Goal: Transaction & Acquisition: Book appointment/travel/reservation

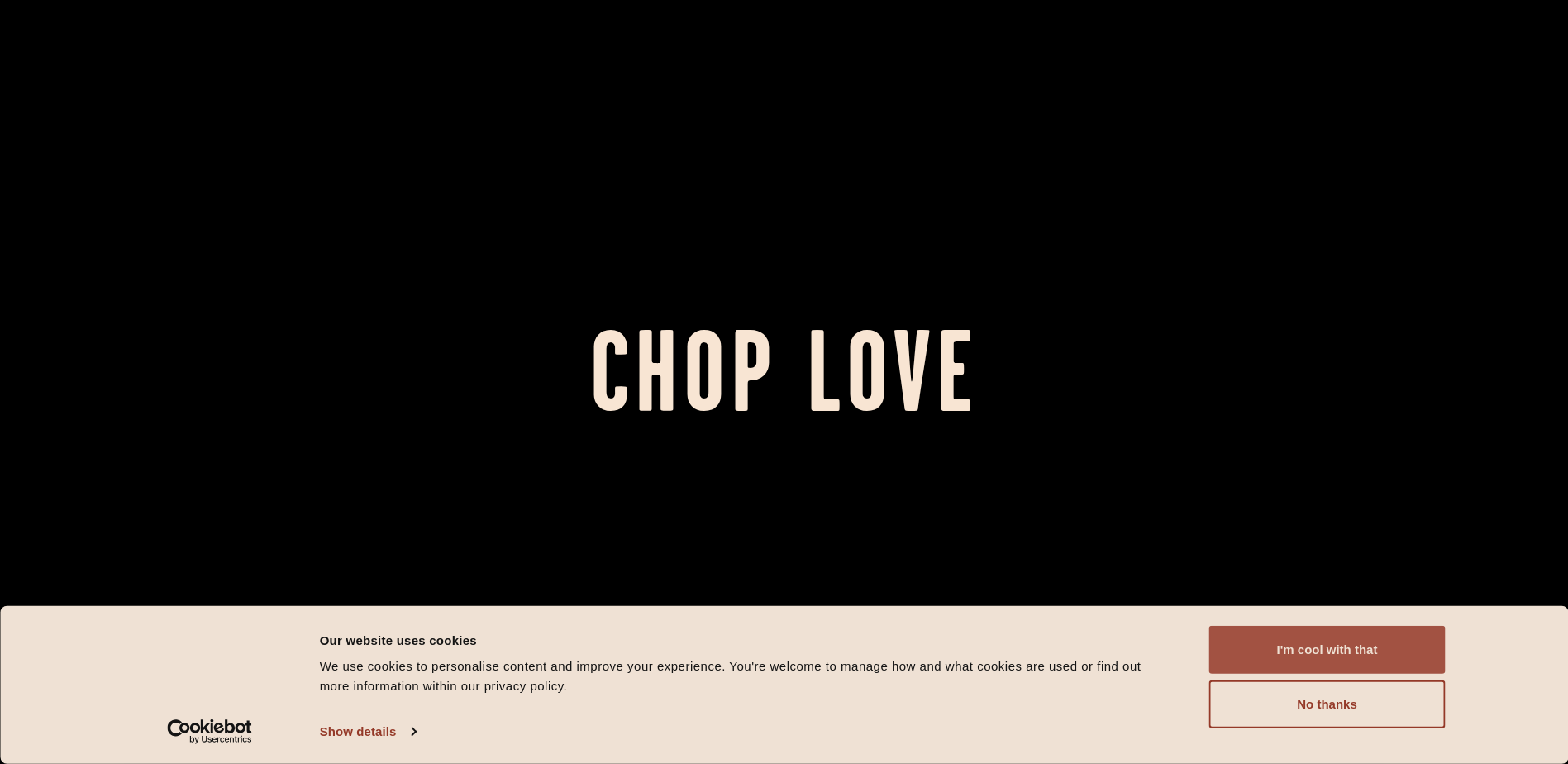
click at [1388, 651] on button "I'm cool with that" at bounding box center [1328, 650] width 237 height 48
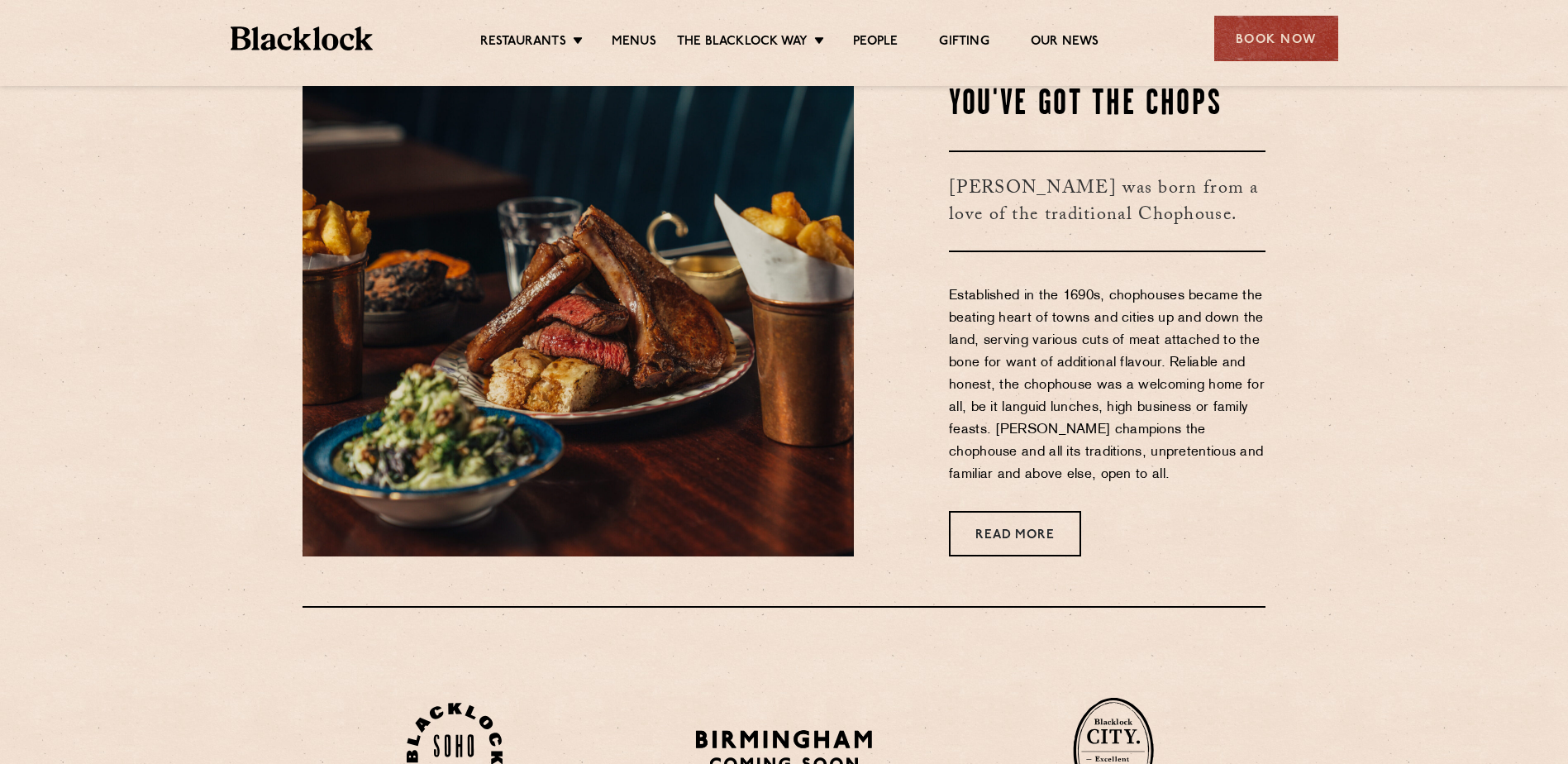
scroll to position [594, 0]
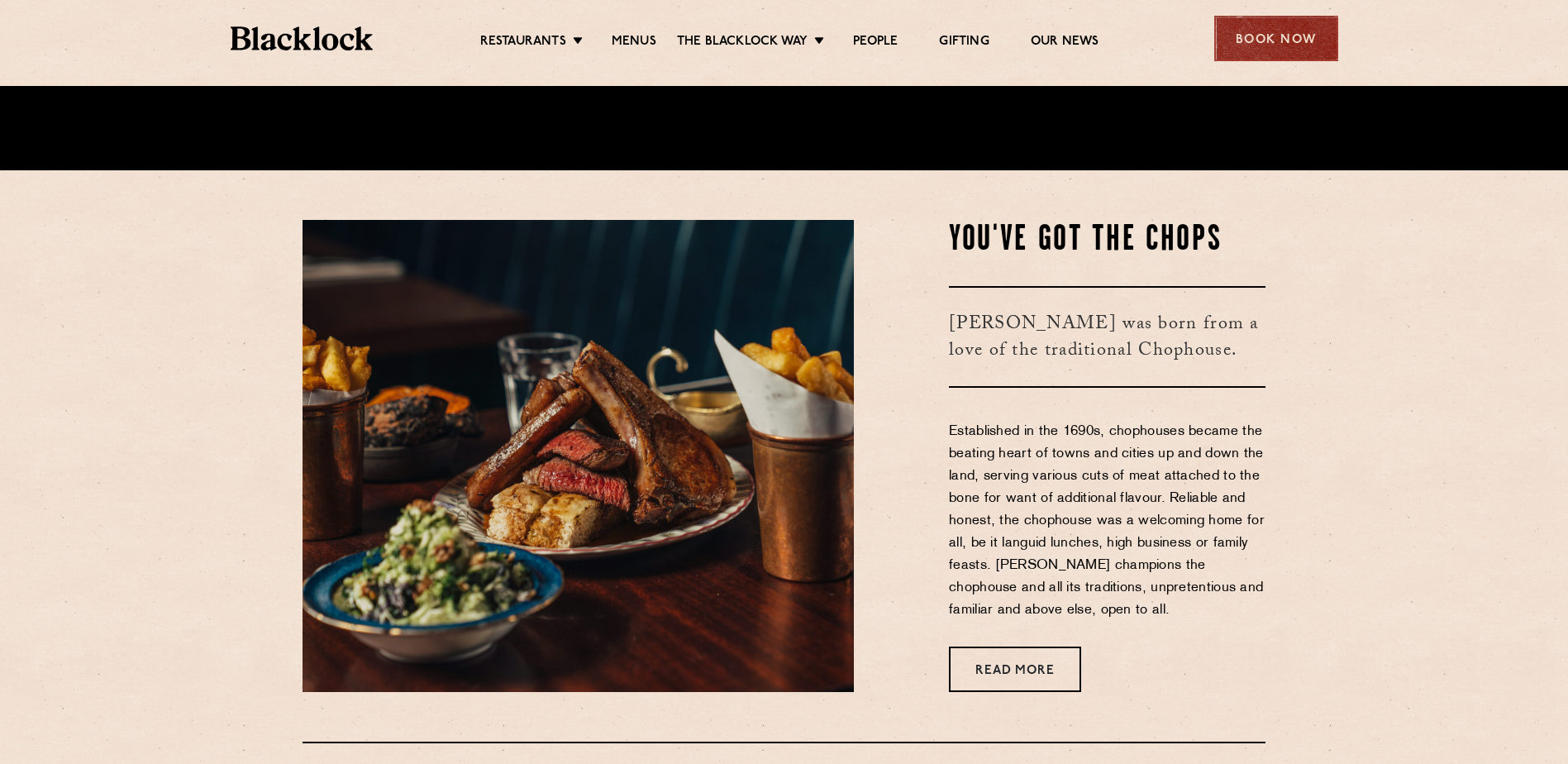
click at [1272, 33] on div "Book Now" at bounding box center [1276, 39] width 124 height 46
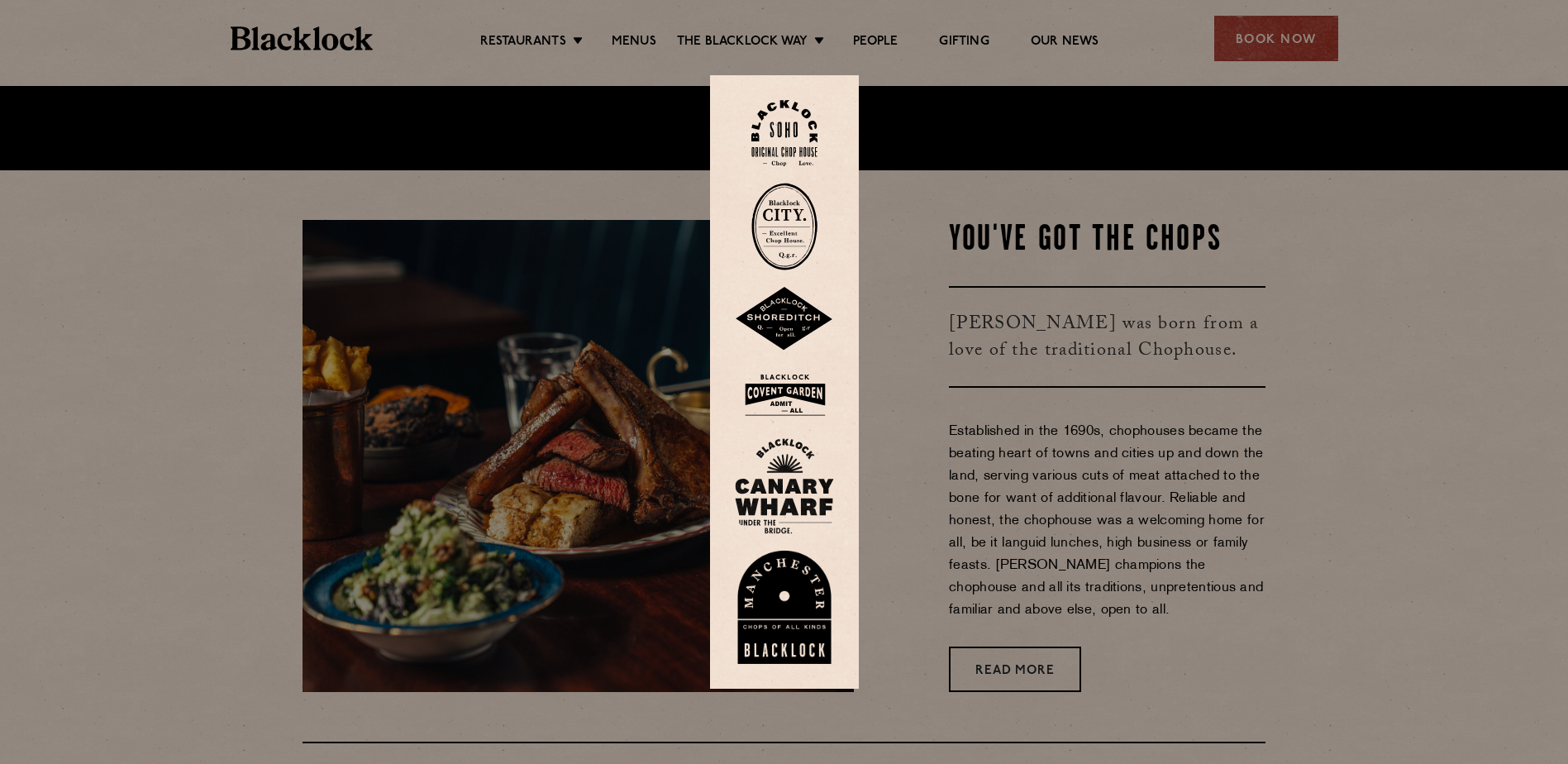
click at [786, 149] on img at bounding box center [784, 133] width 66 height 67
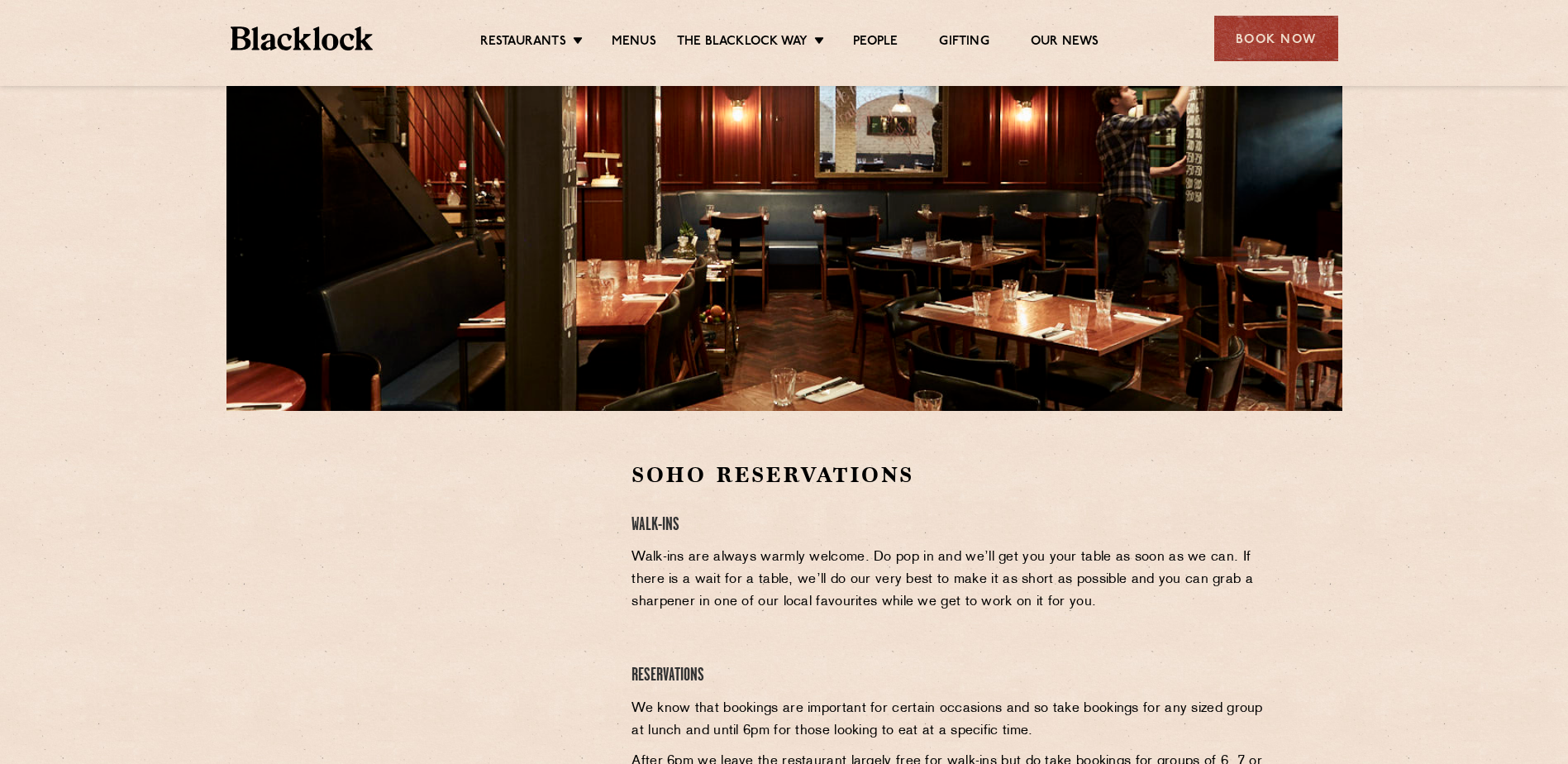
scroll to position [187, 0]
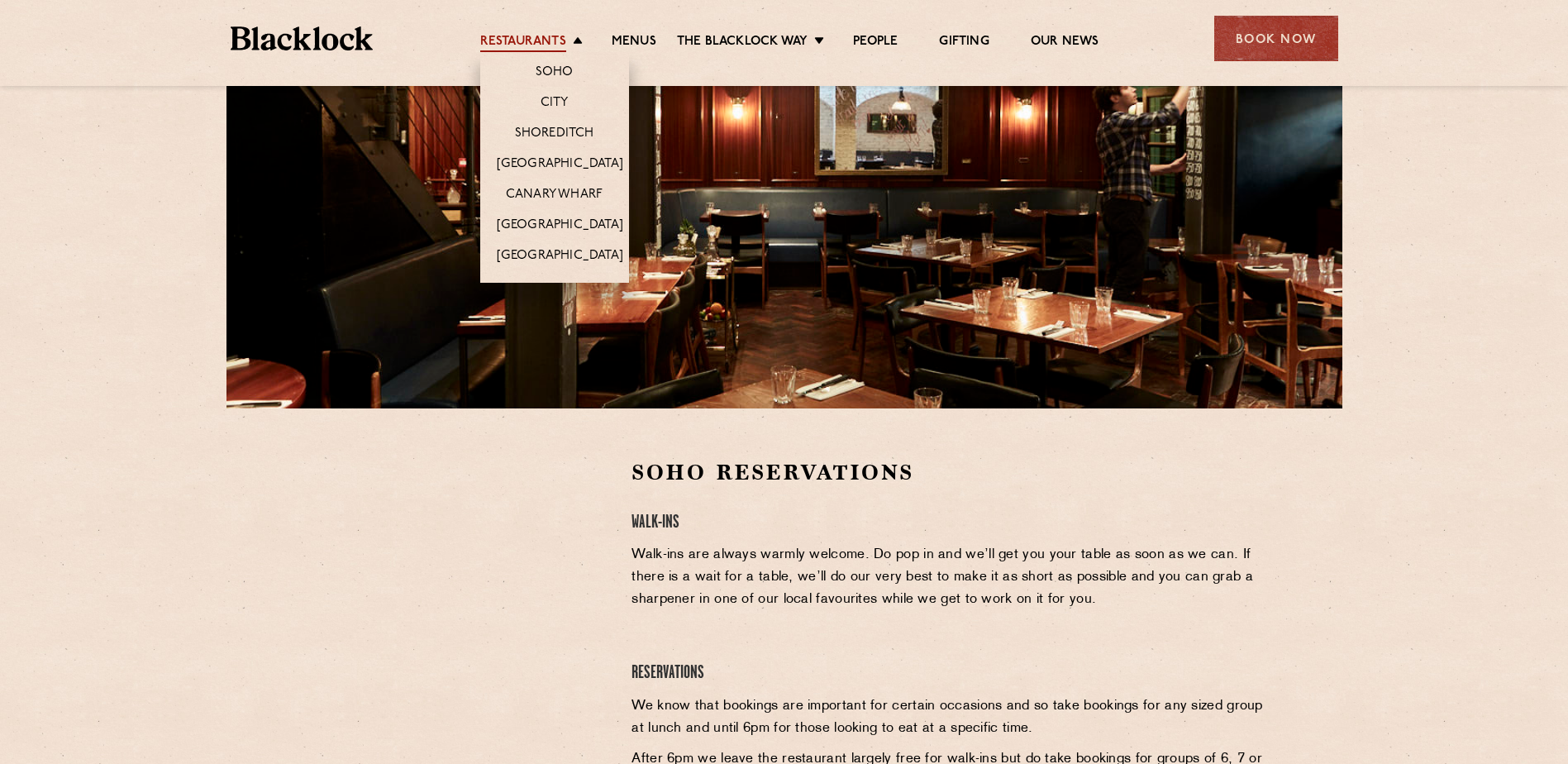
click at [535, 36] on link "Restaurants" at bounding box center [523, 43] width 86 height 18
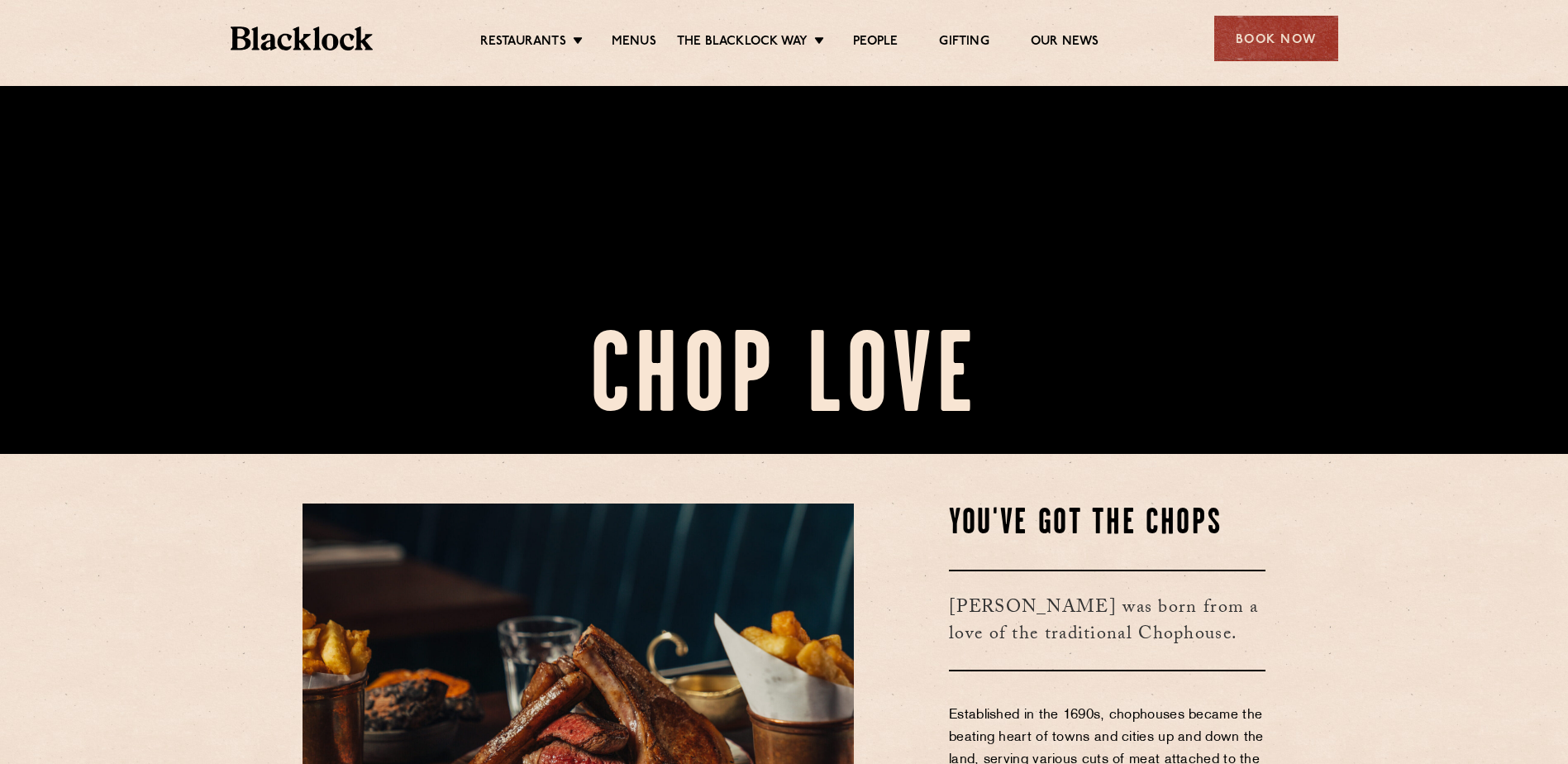
scroll to position [310, 0]
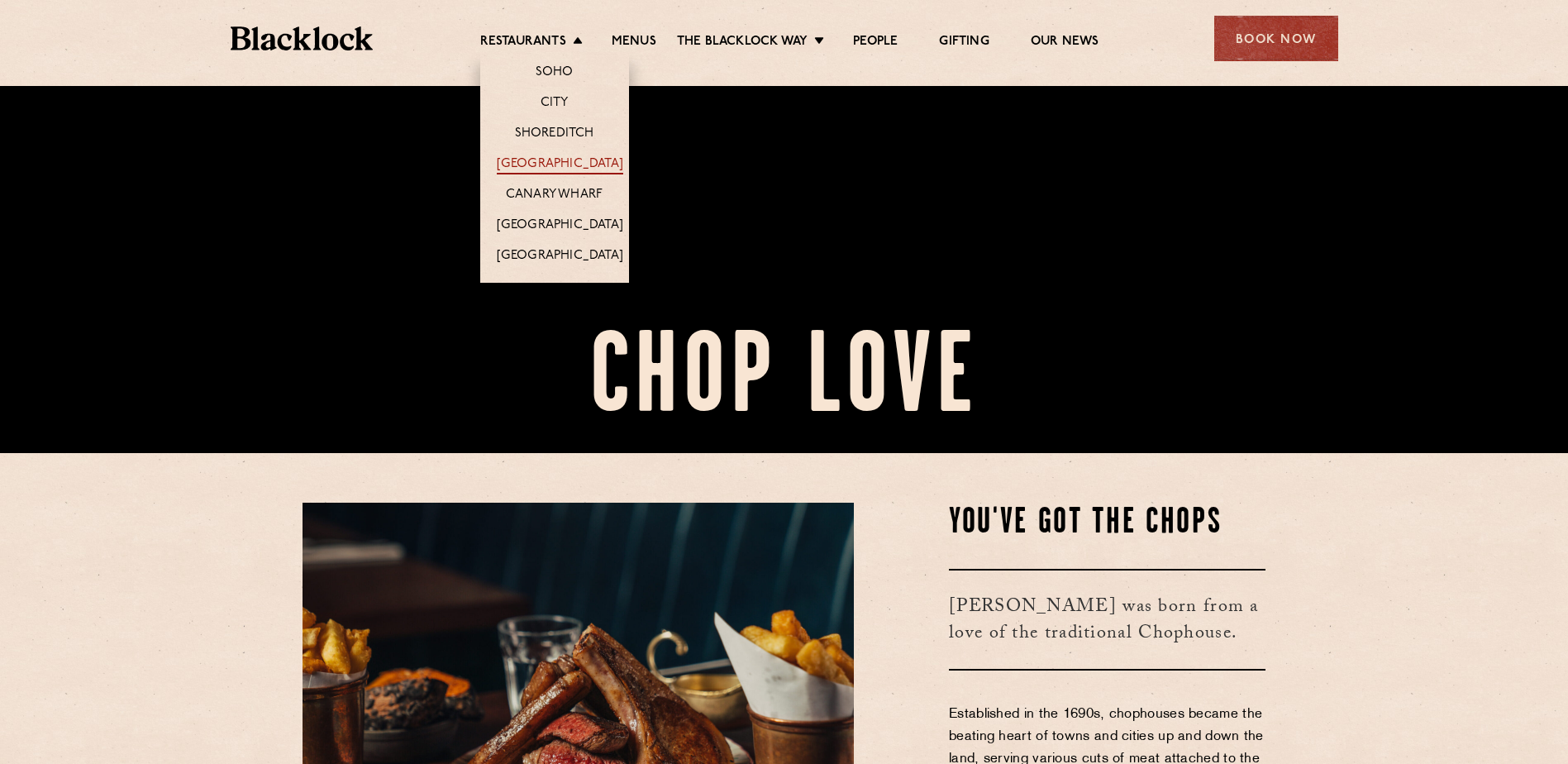
click at [566, 165] on link "[GEOGRAPHIC_DATA]" at bounding box center [559, 165] width 126 height 18
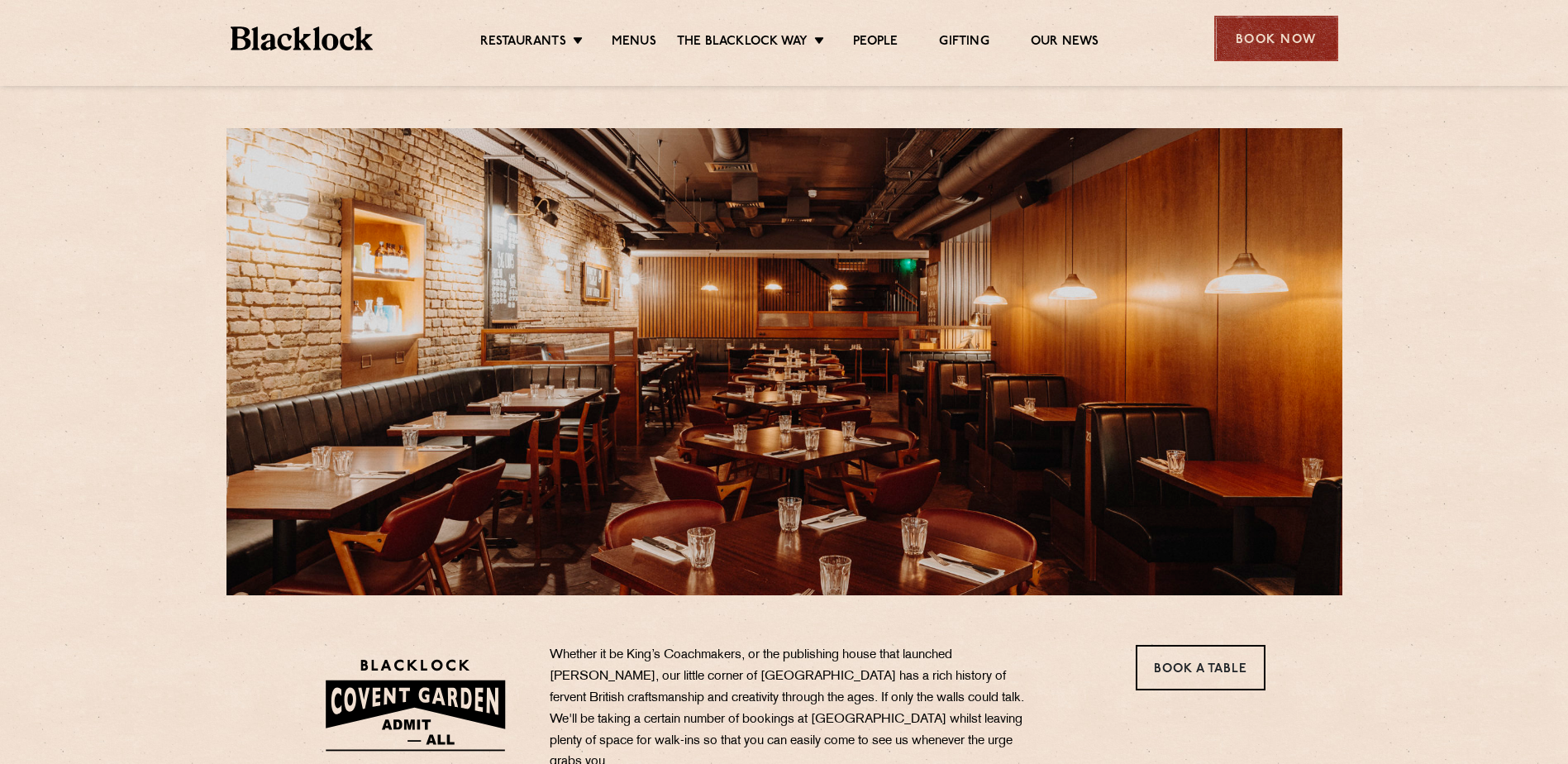
click at [1288, 25] on div "Book Now" at bounding box center [1276, 39] width 124 height 46
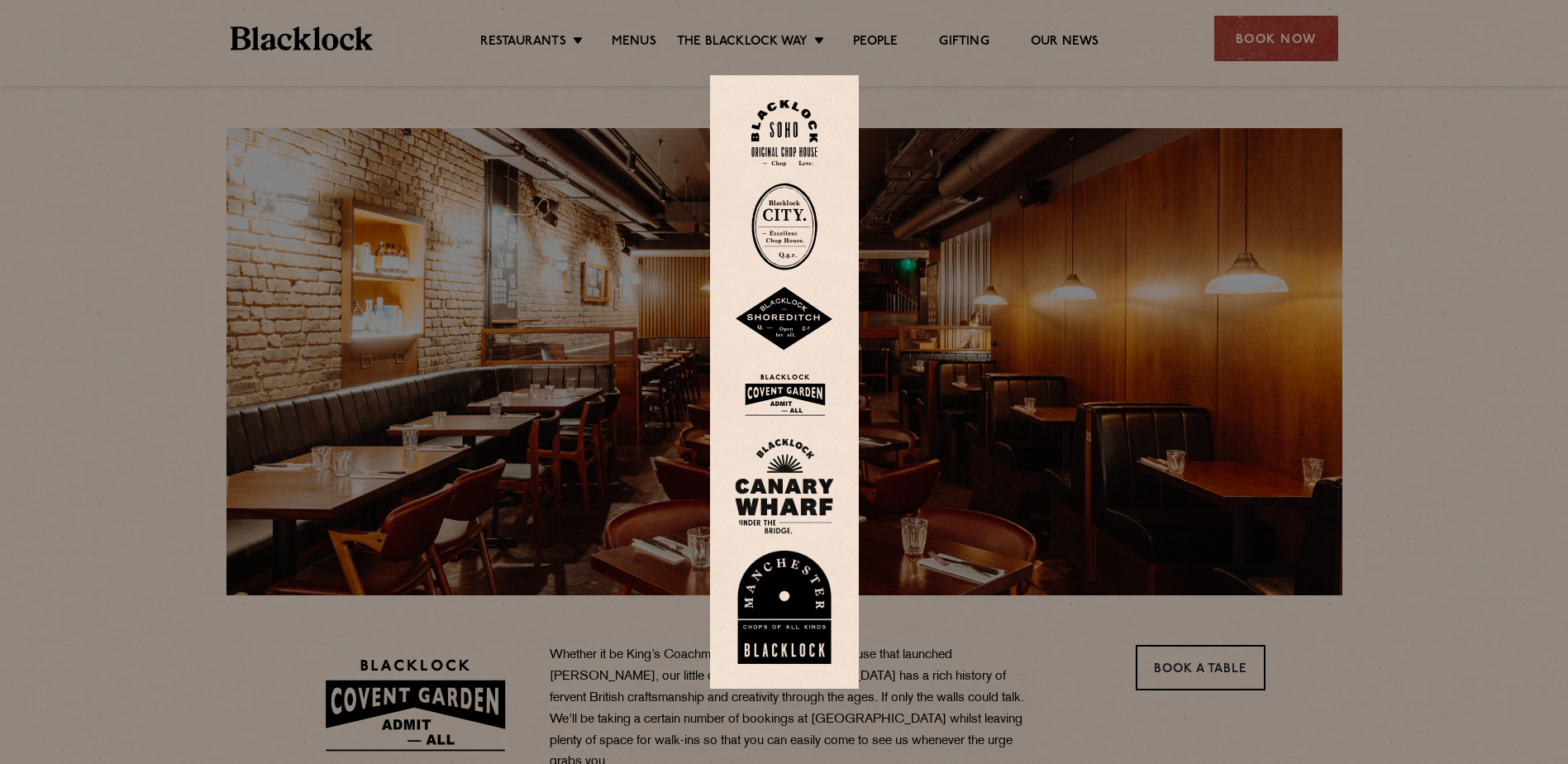
click at [806, 407] on img at bounding box center [785, 395] width 99 height 54
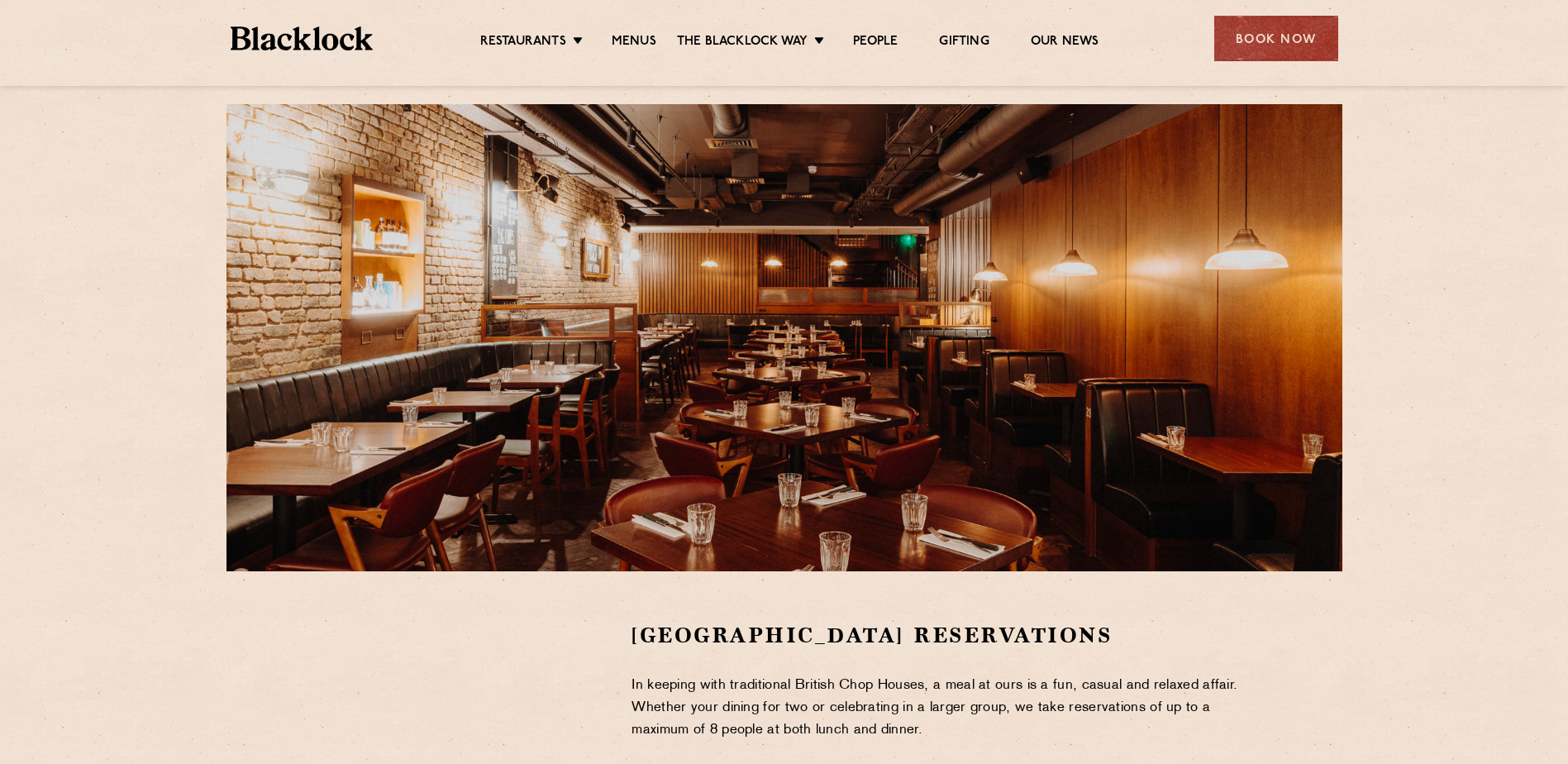
scroll to position [17, 0]
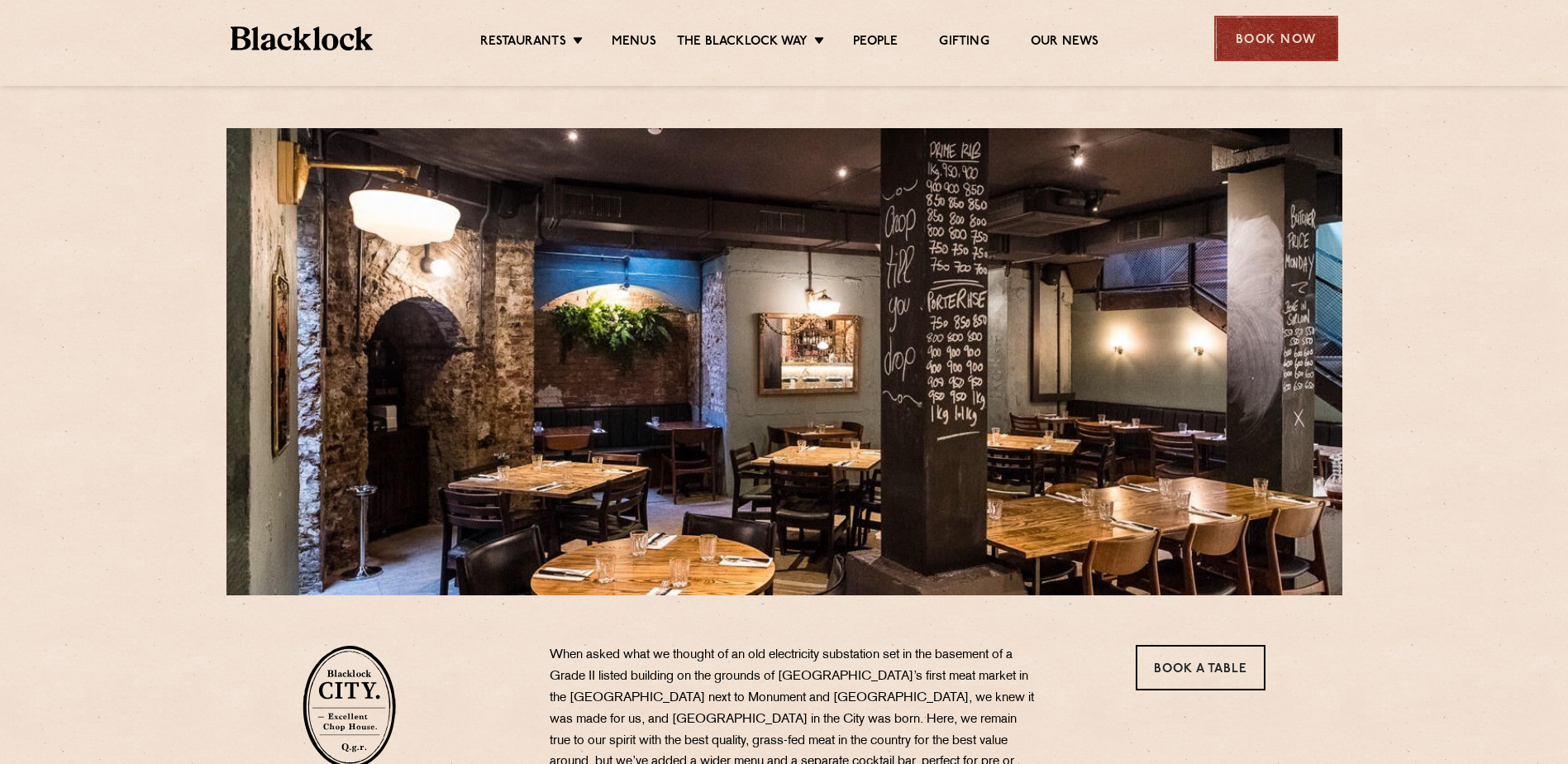
click at [1252, 39] on div "Book Now" at bounding box center [1276, 39] width 124 height 46
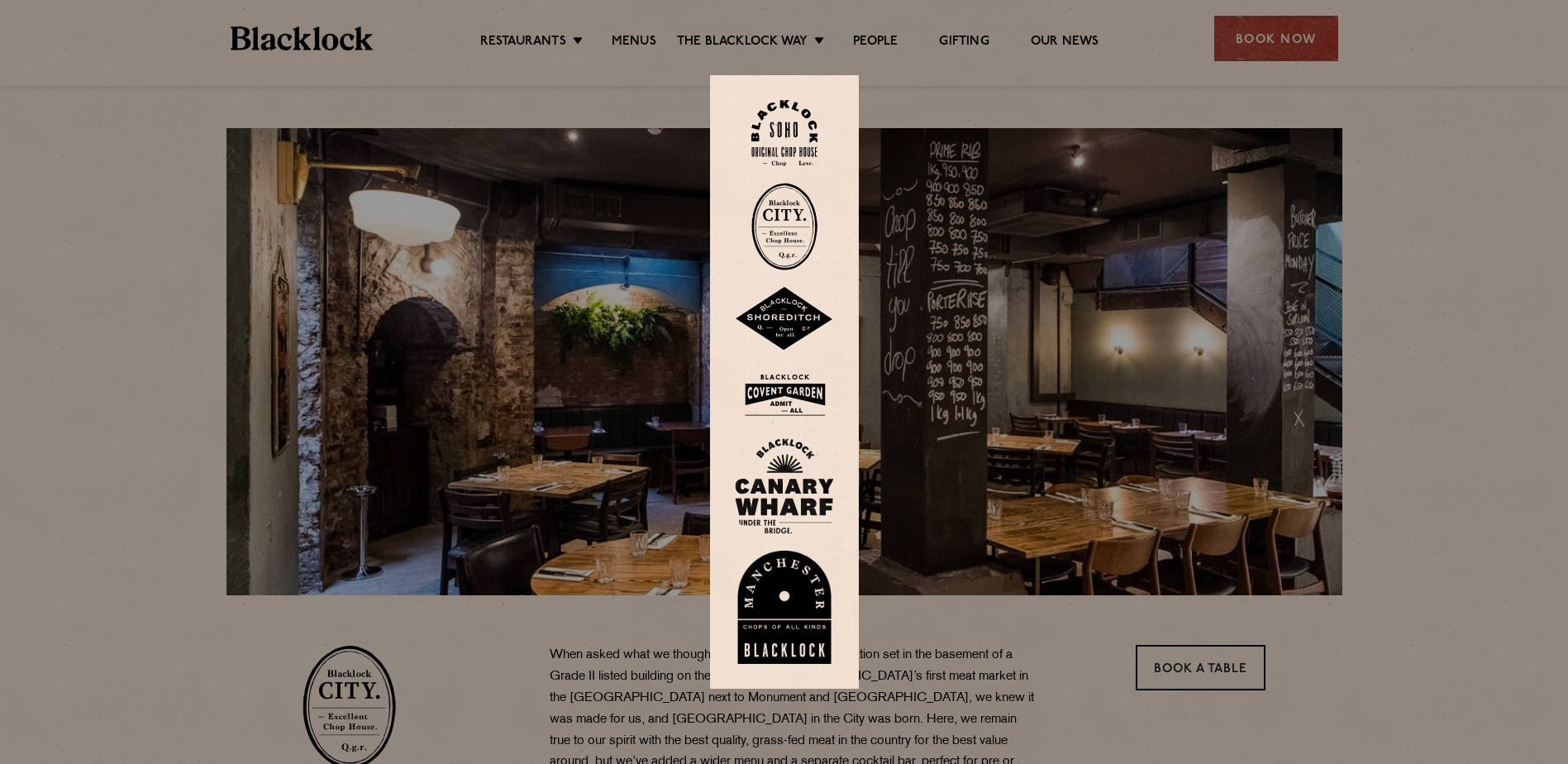
click at [803, 229] on img at bounding box center [784, 227] width 66 height 88
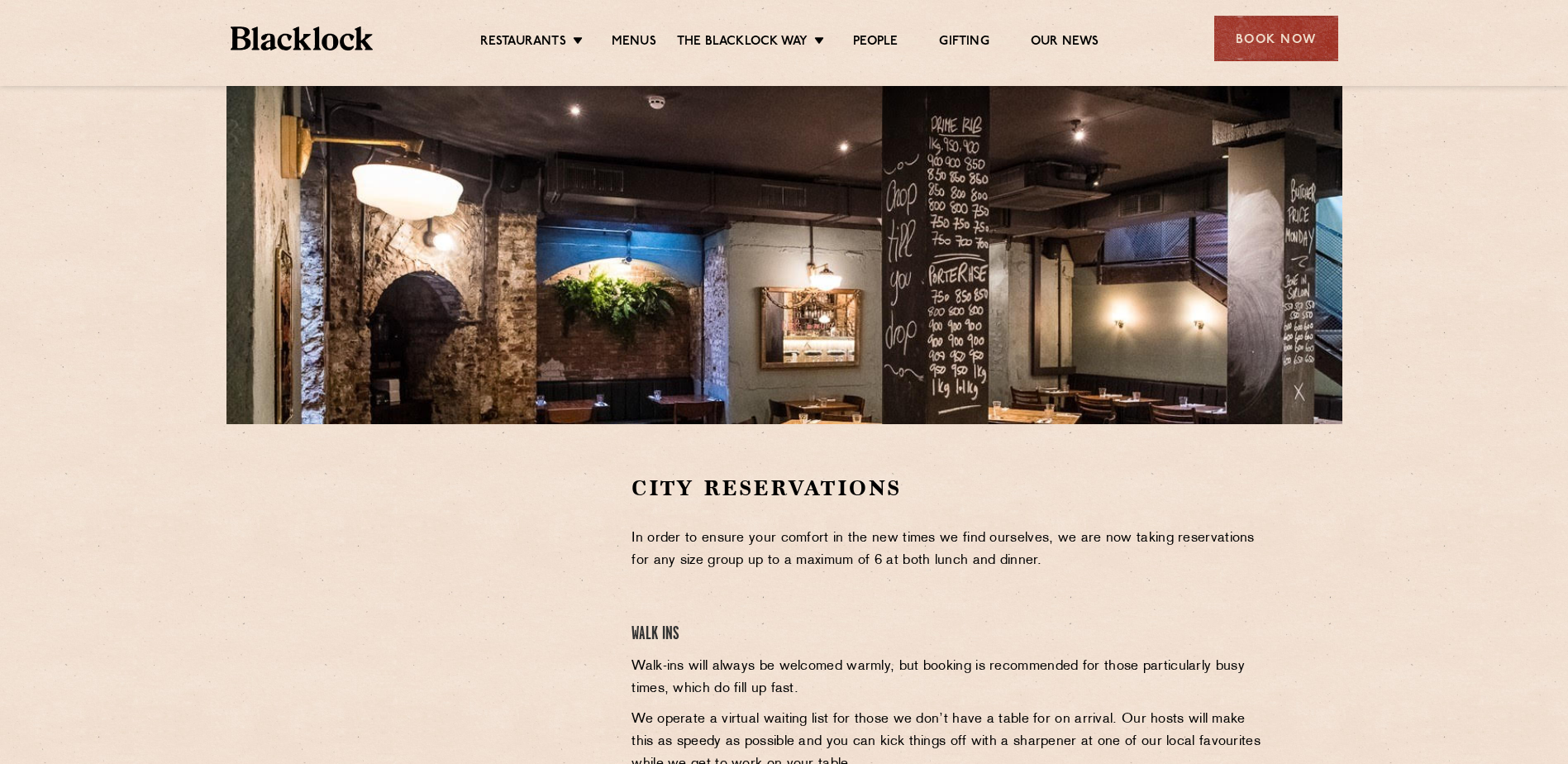
scroll to position [175, 0]
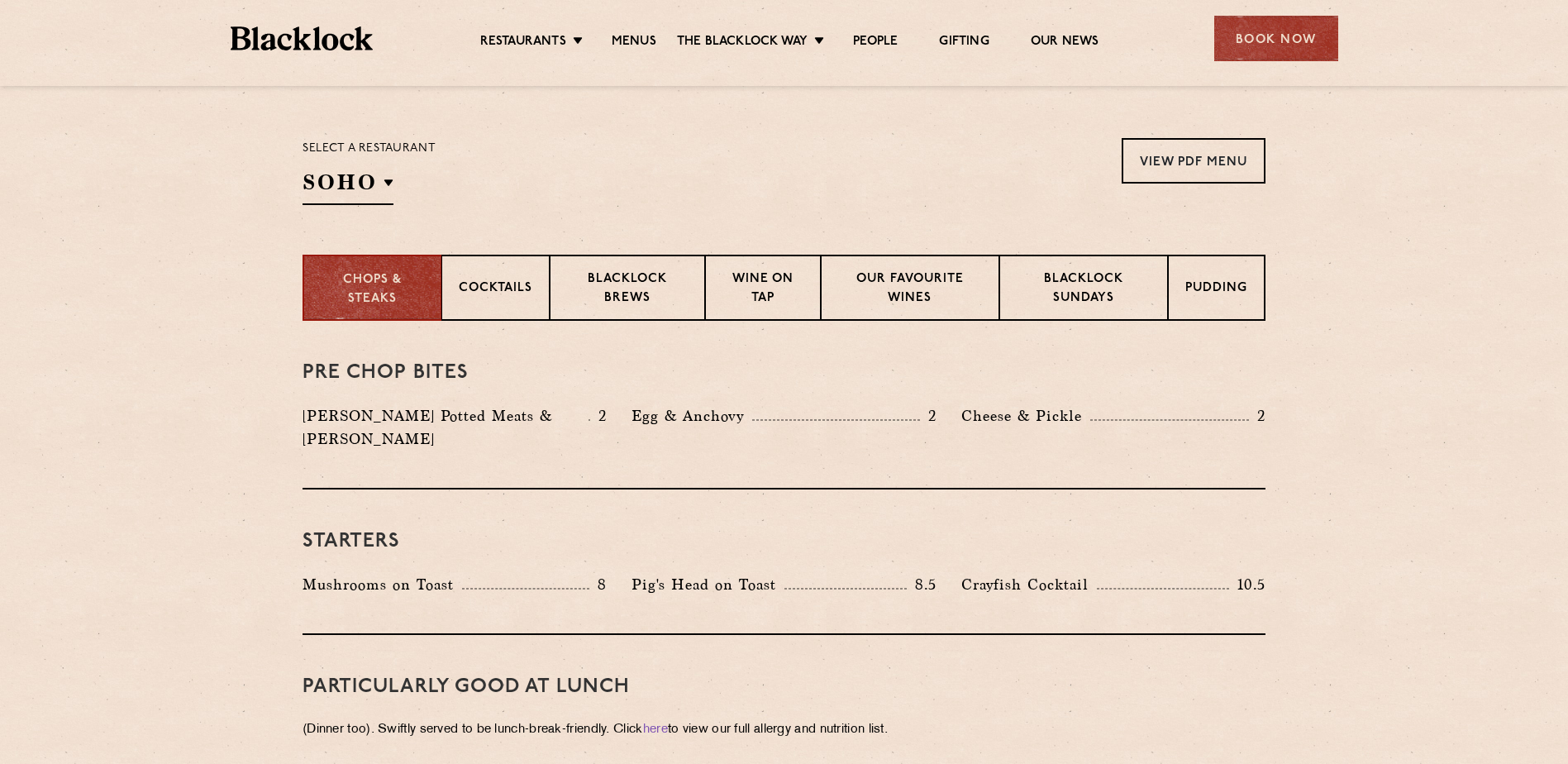
scroll to position [528, 0]
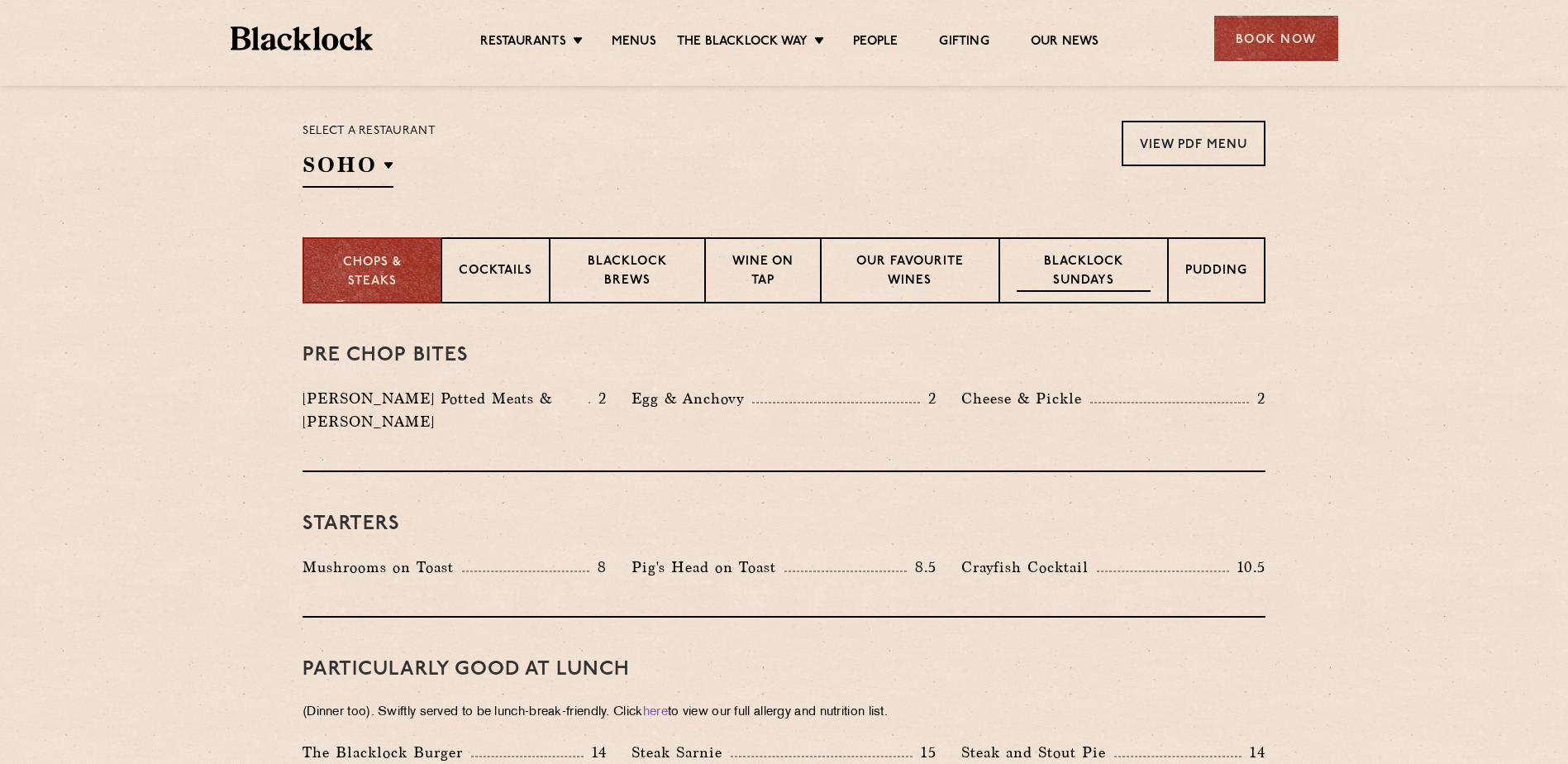
click at [1117, 265] on p "Blacklock Sundays" at bounding box center [1083, 272] width 134 height 39
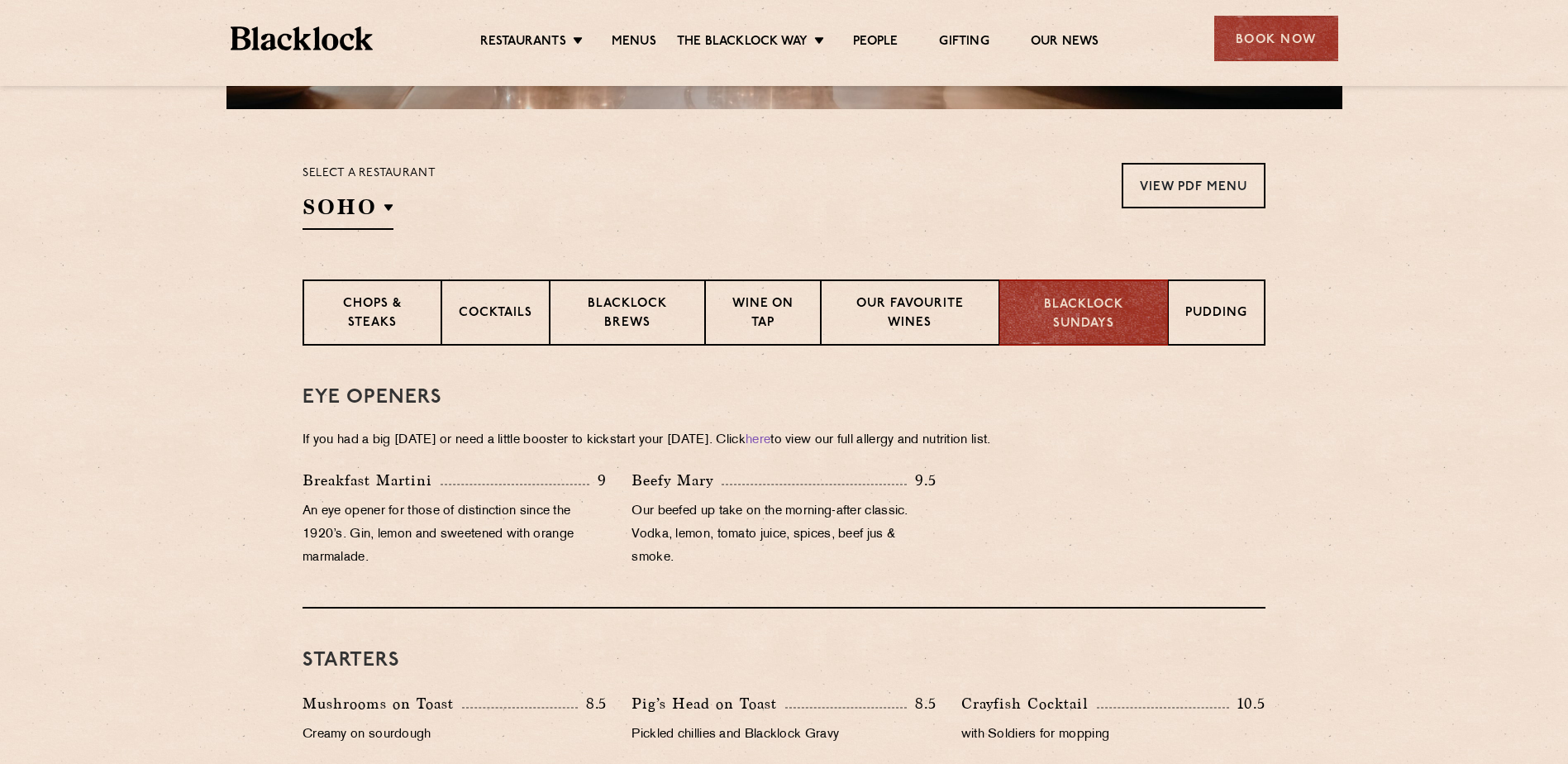
scroll to position [485, 0]
click at [389, 316] on p "Chops & Steaks" at bounding box center [372, 314] width 103 height 39
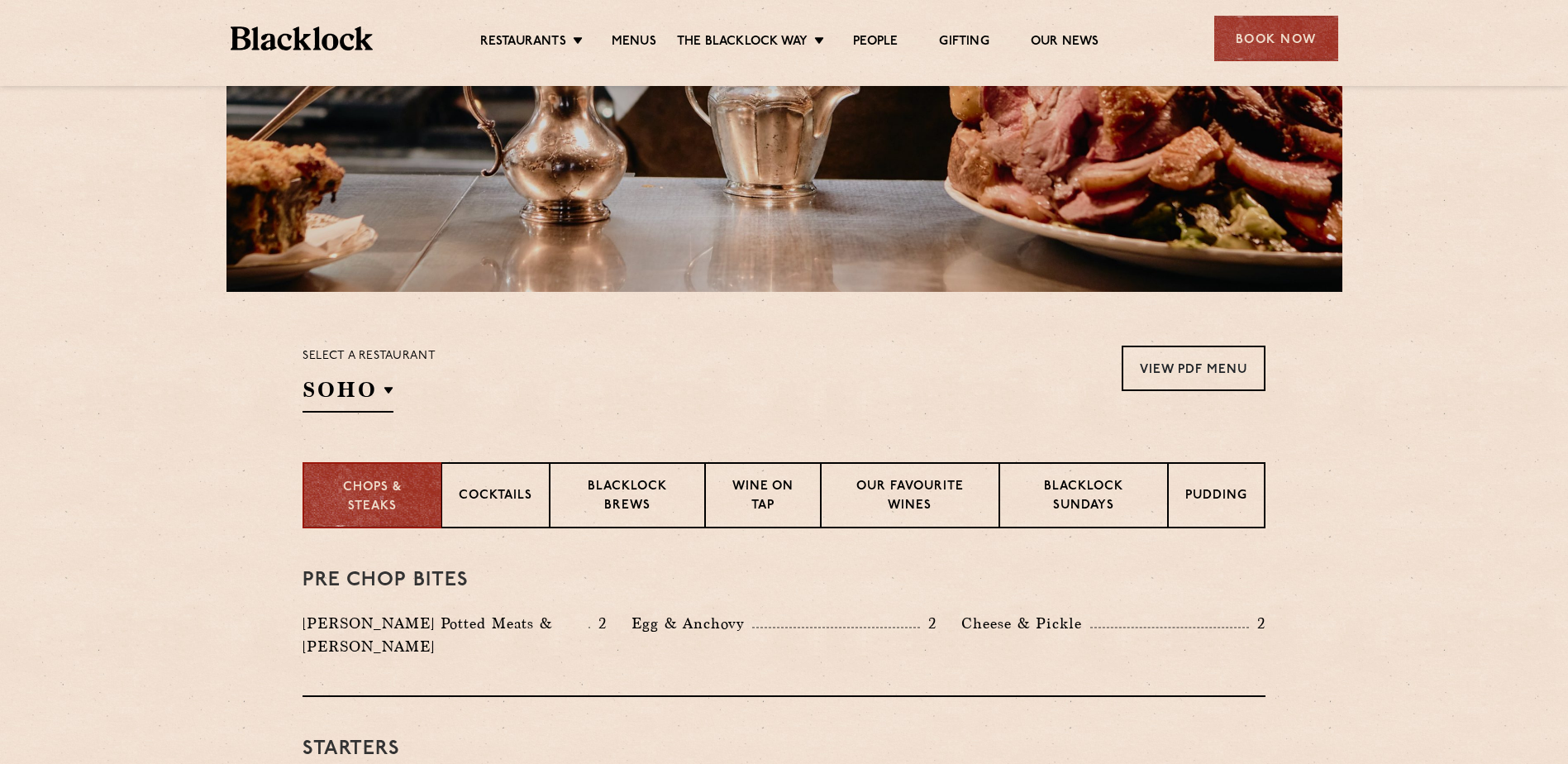
scroll to position [302, 0]
click at [660, 499] on p "Blacklock Brews" at bounding box center [627, 497] width 120 height 39
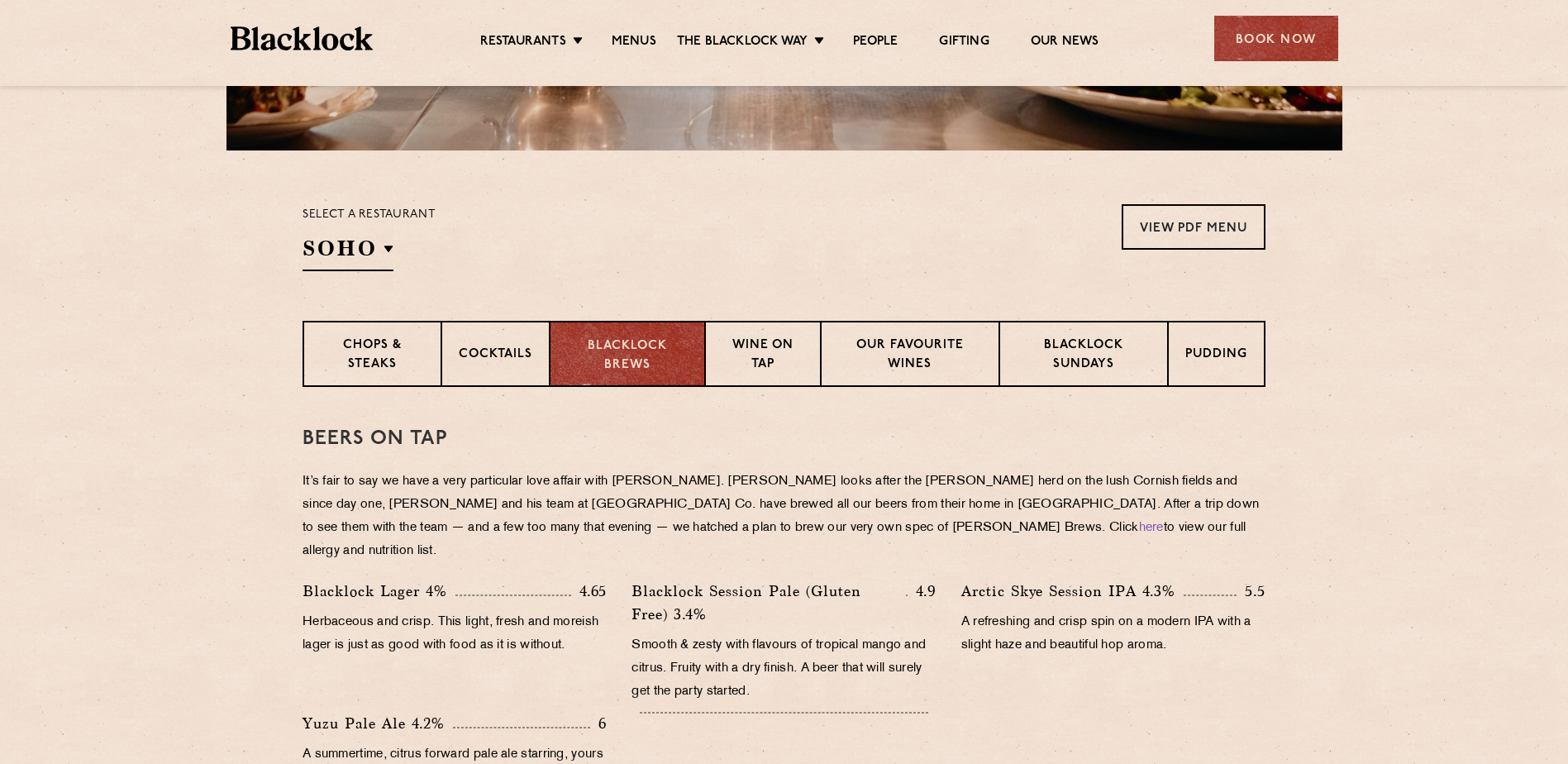
scroll to position [446, 0]
click at [379, 343] on p "Chops & Steaks" at bounding box center [372, 354] width 103 height 39
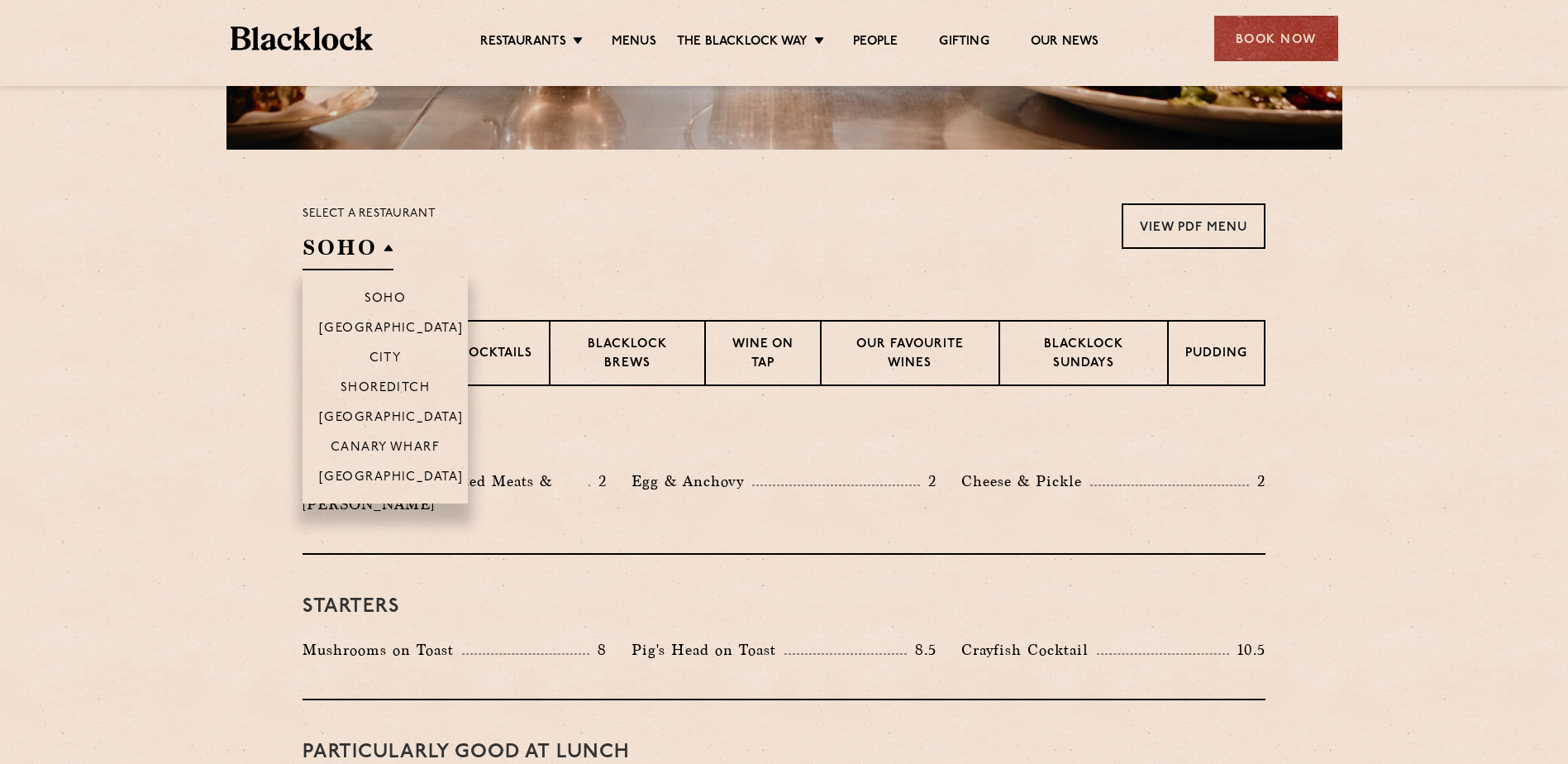
click at [336, 258] on h2 "SOHO" at bounding box center [347, 251] width 91 height 37
click at [368, 419] on p "[GEOGRAPHIC_DATA]" at bounding box center [391, 419] width 144 height 17
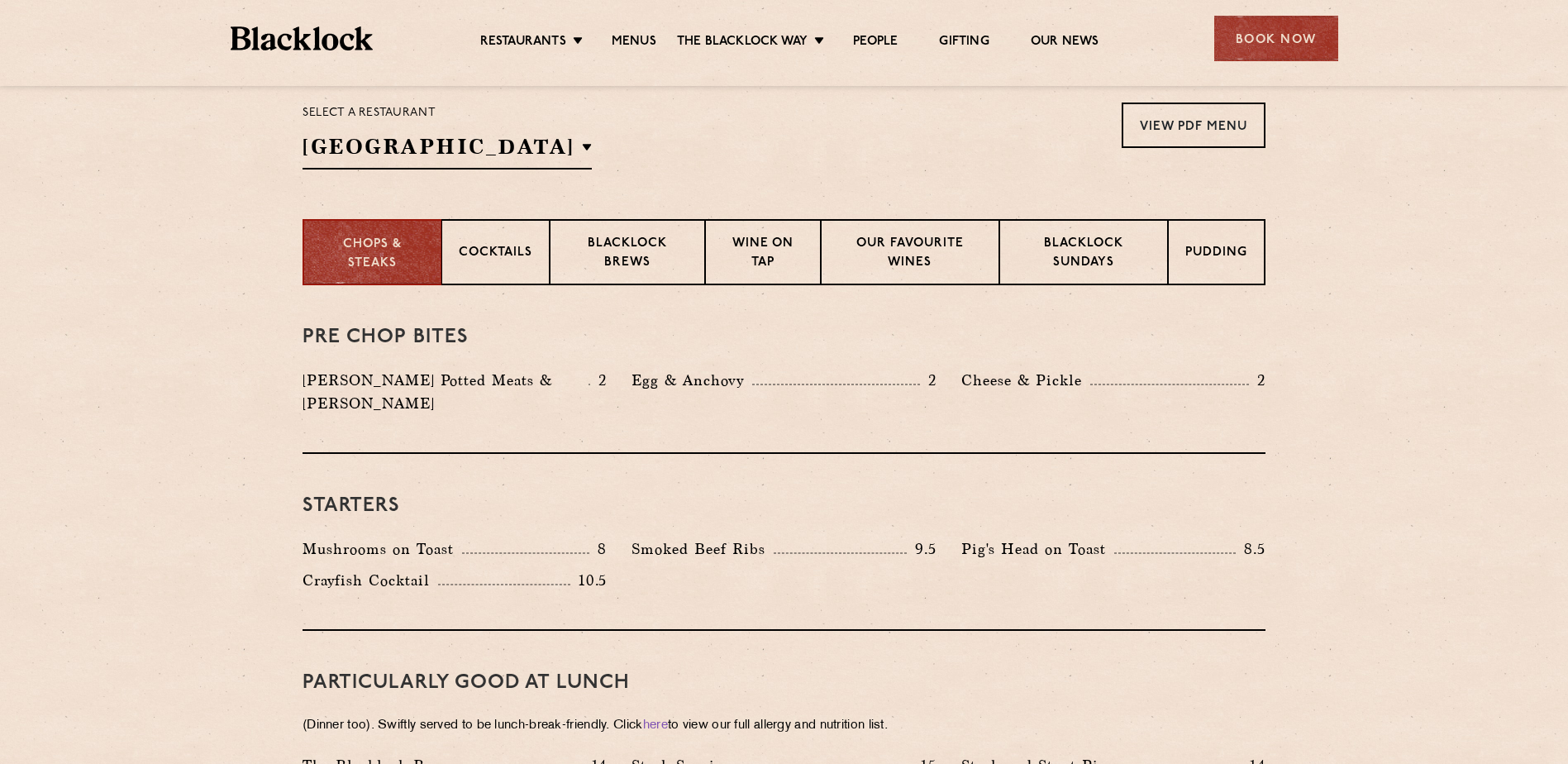
scroll to position [575, 0]
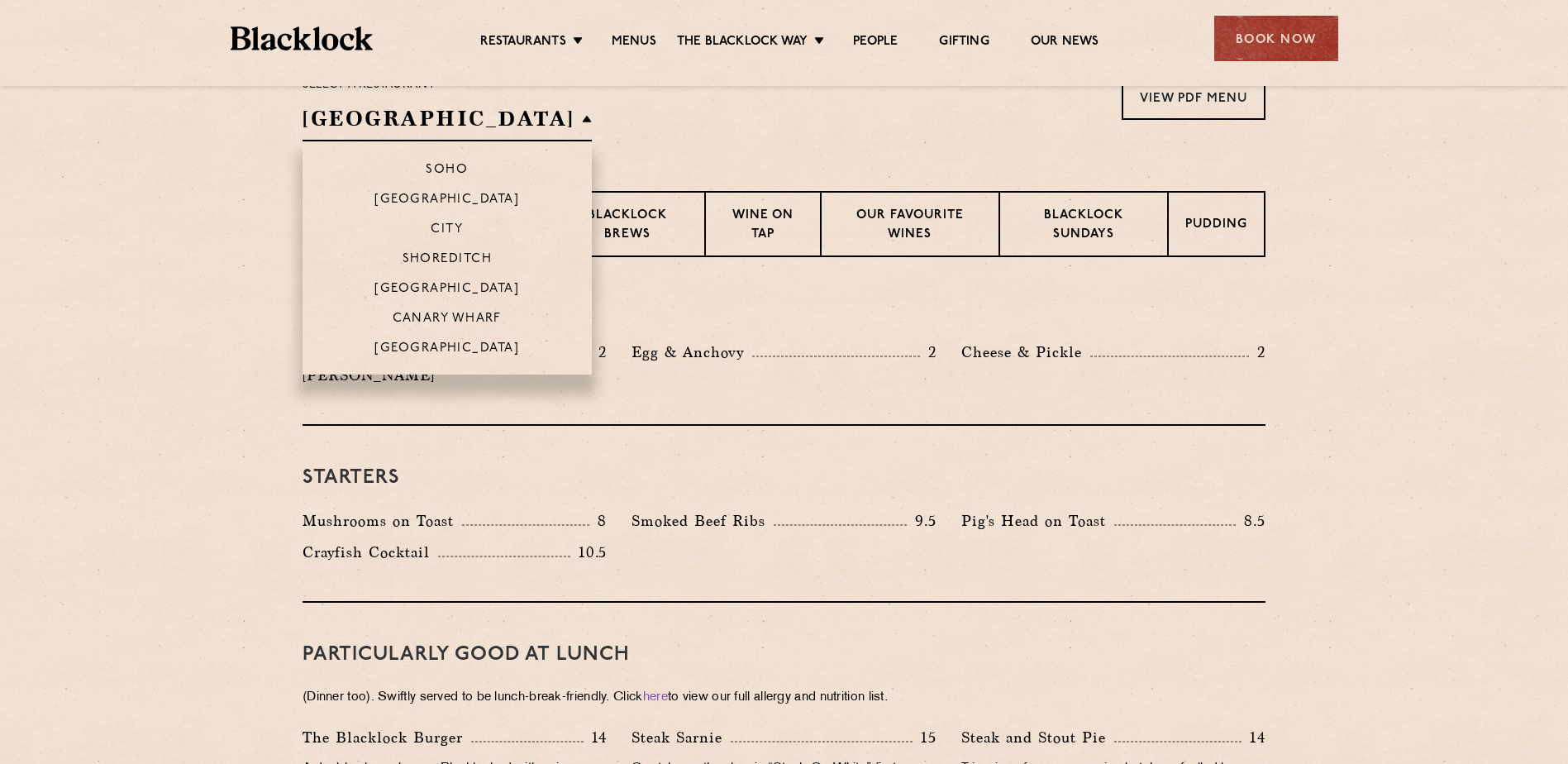
click at [429, 157] on li "Soho" at bounding box center [447, 162] width 290 height 42
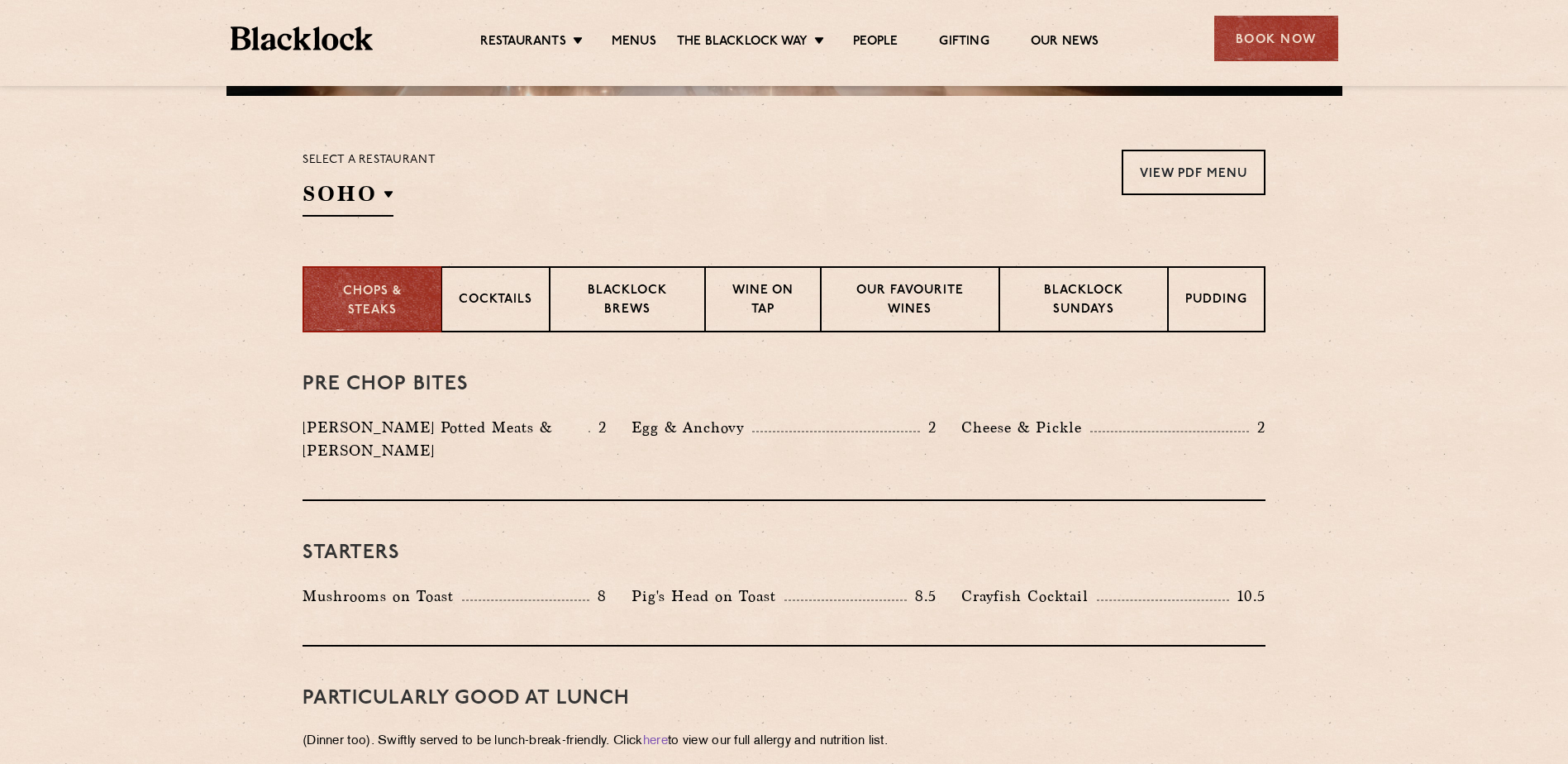
scroll to position [498, 0]
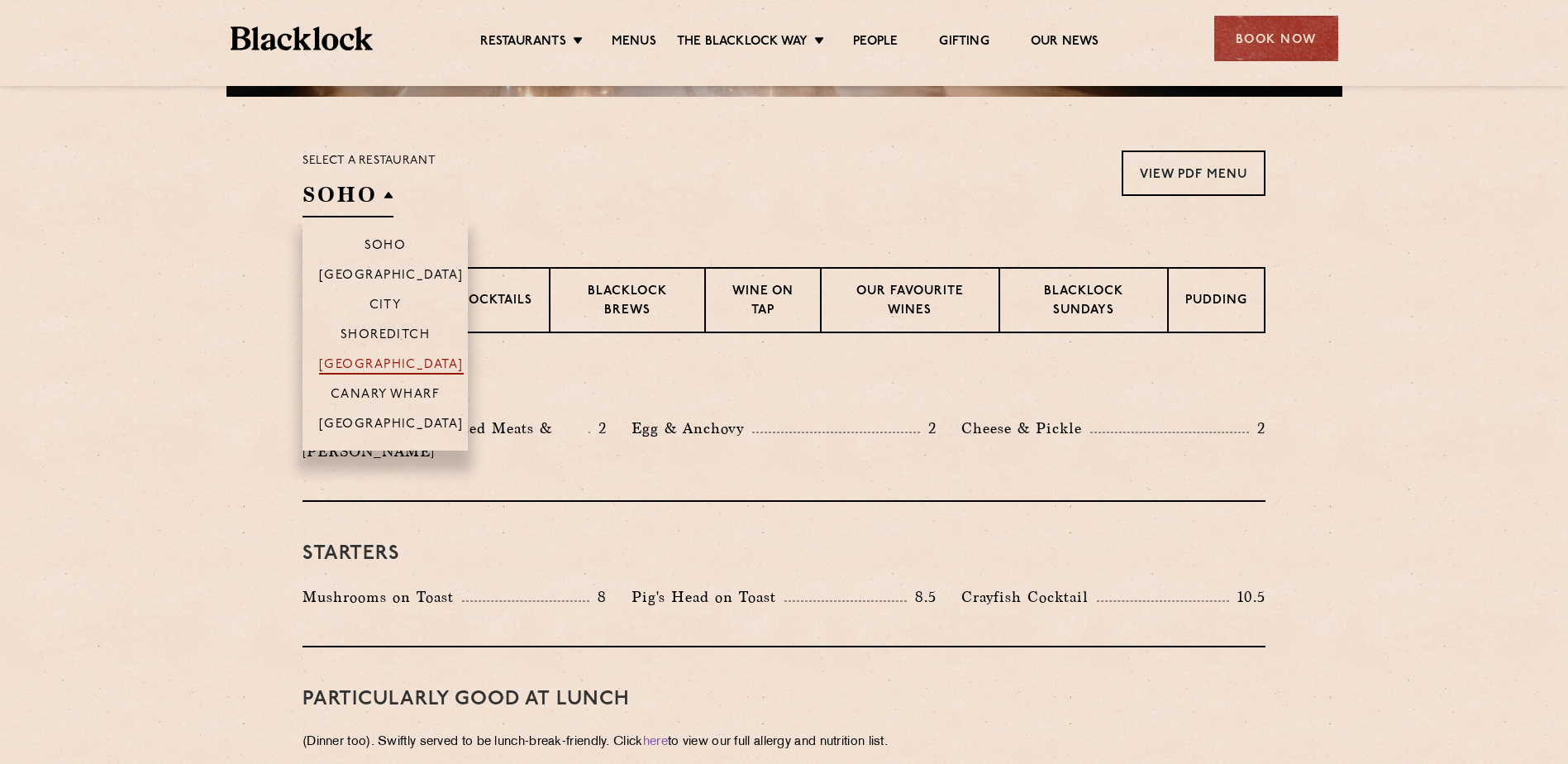
click at [361, 368] on p "[GEOGRAPHIC_DATA]" at bounding box center [391, 366] width 144 height 17
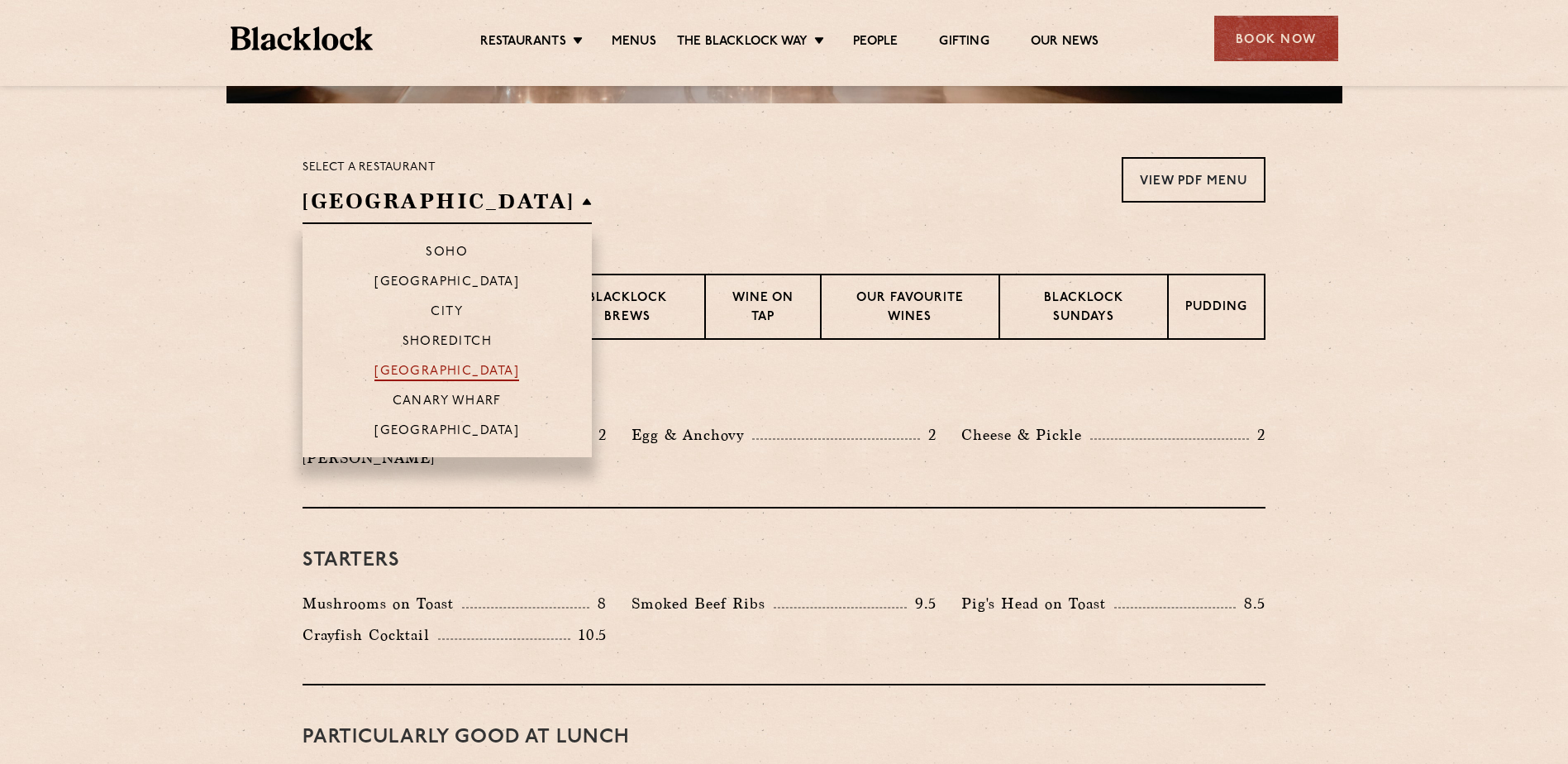
scroll to position [399, 0]
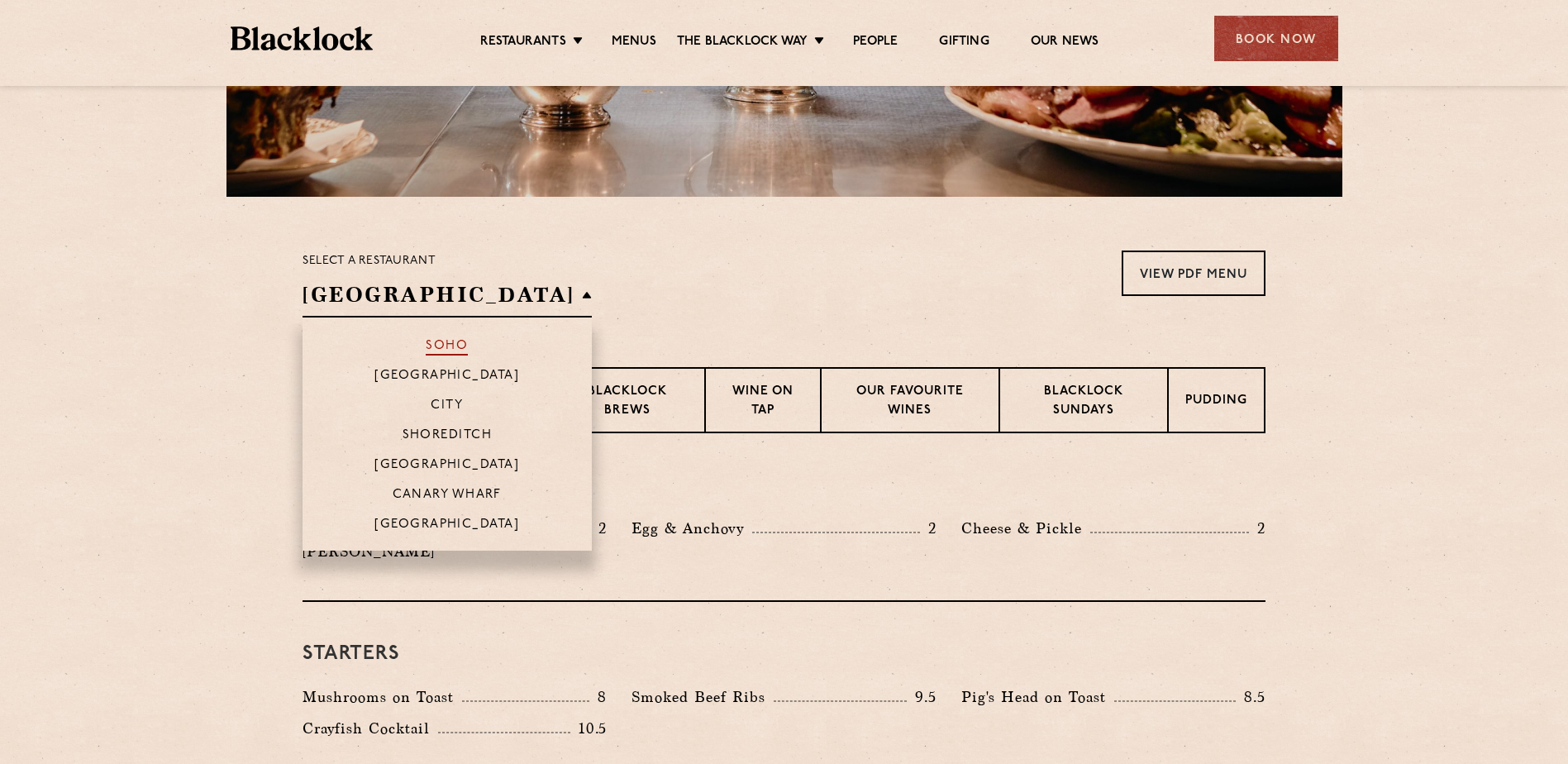
click at [426, 345] on p "Soho" at bounding box center [447, 347] width 42 height 17
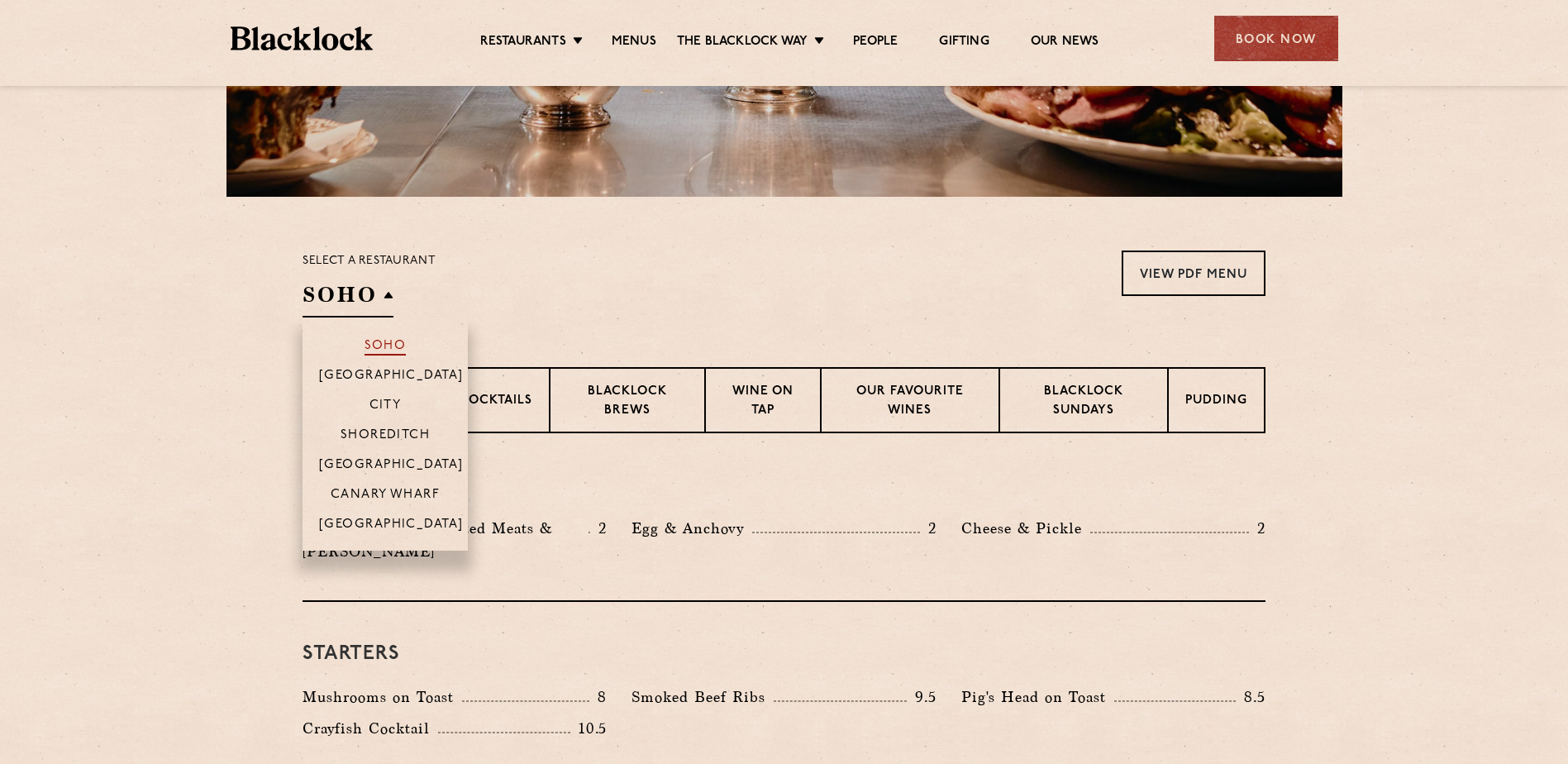
click at [383, 341] on p "Soho" at bounding box center [385, 347] width 42 height 17
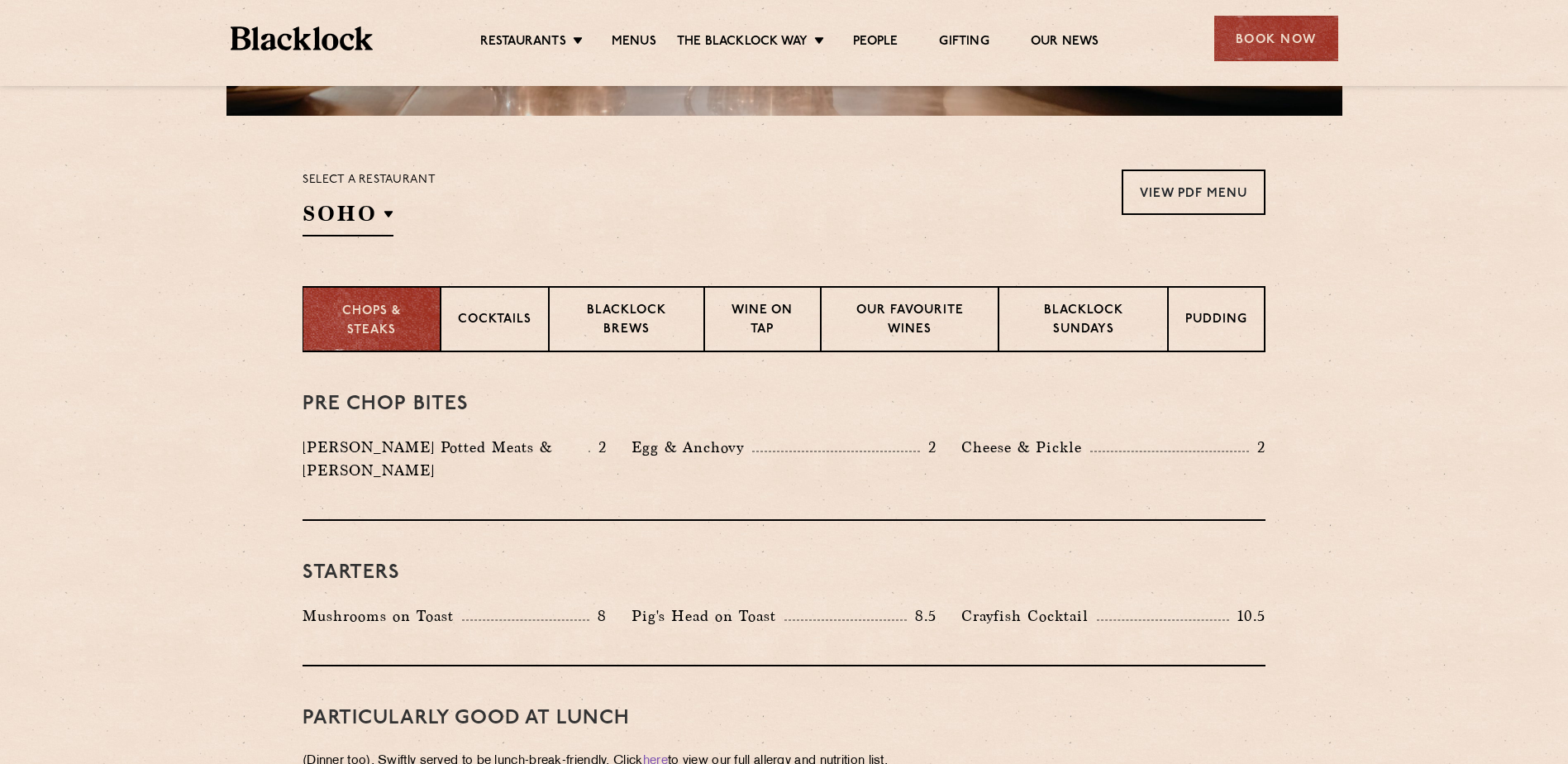
scroll to position [478, 0]
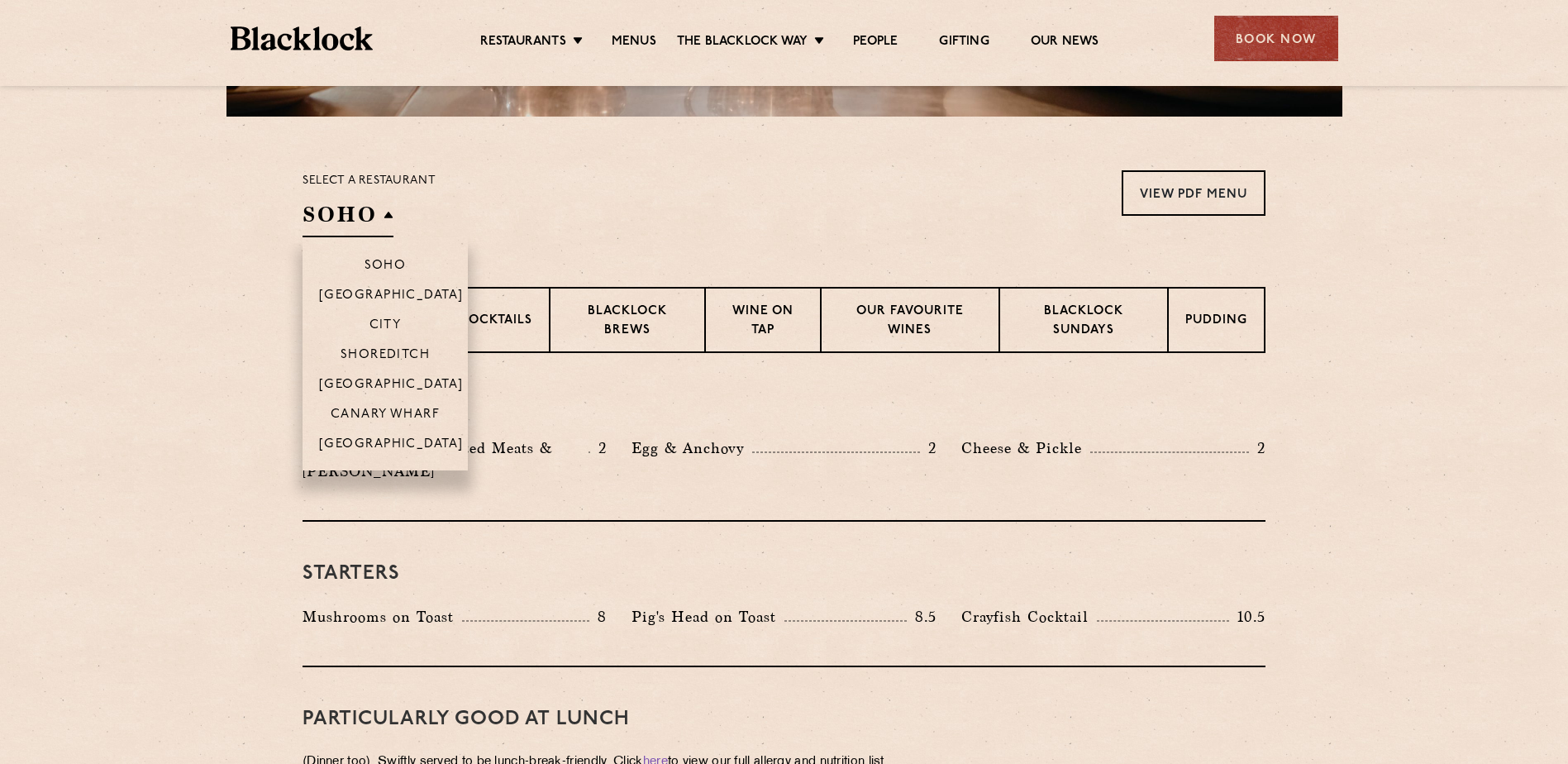
click at [372, 222] on h2 "Soho" at bounding box center [347, 218] width 91 height 37
click at [374, 393] on p "[GEOGRAPHIC_DATA]" at bounding box center [391, 386] width 144 height 17
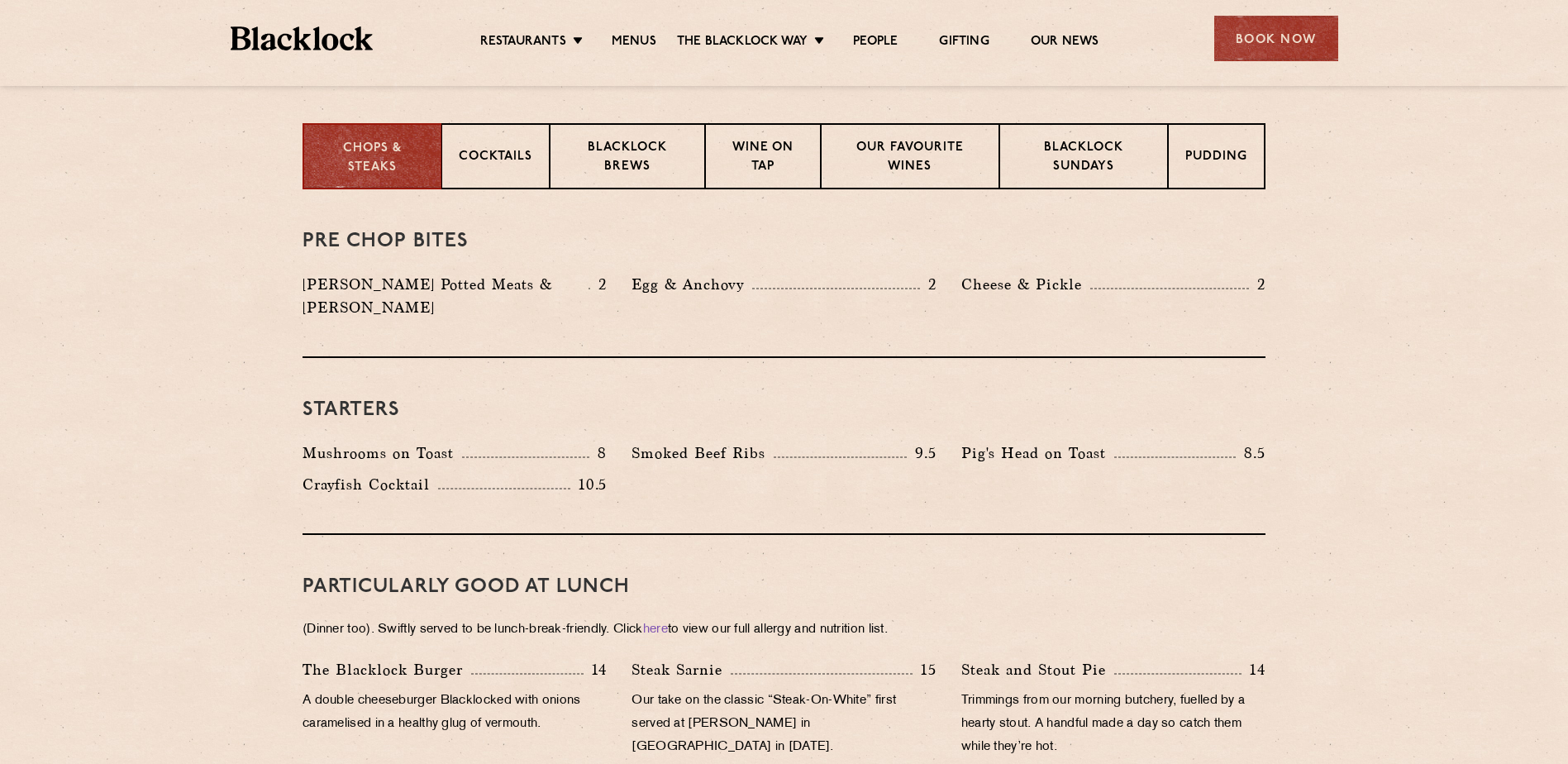
scroll to position [550, 0]
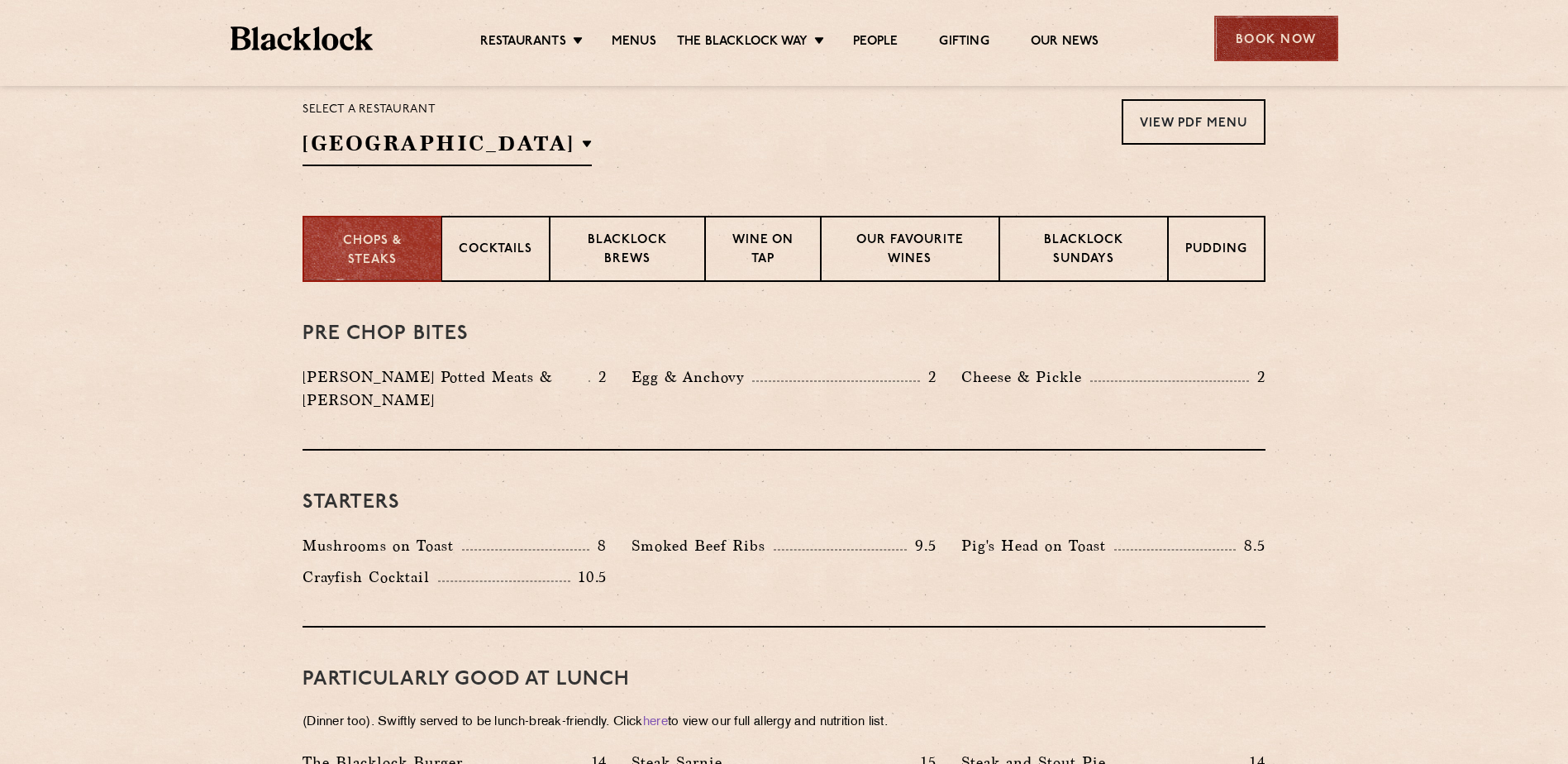
click at [1273, 33] on div "Book Now" at bounding box center [1276, 39] width 124 height 46
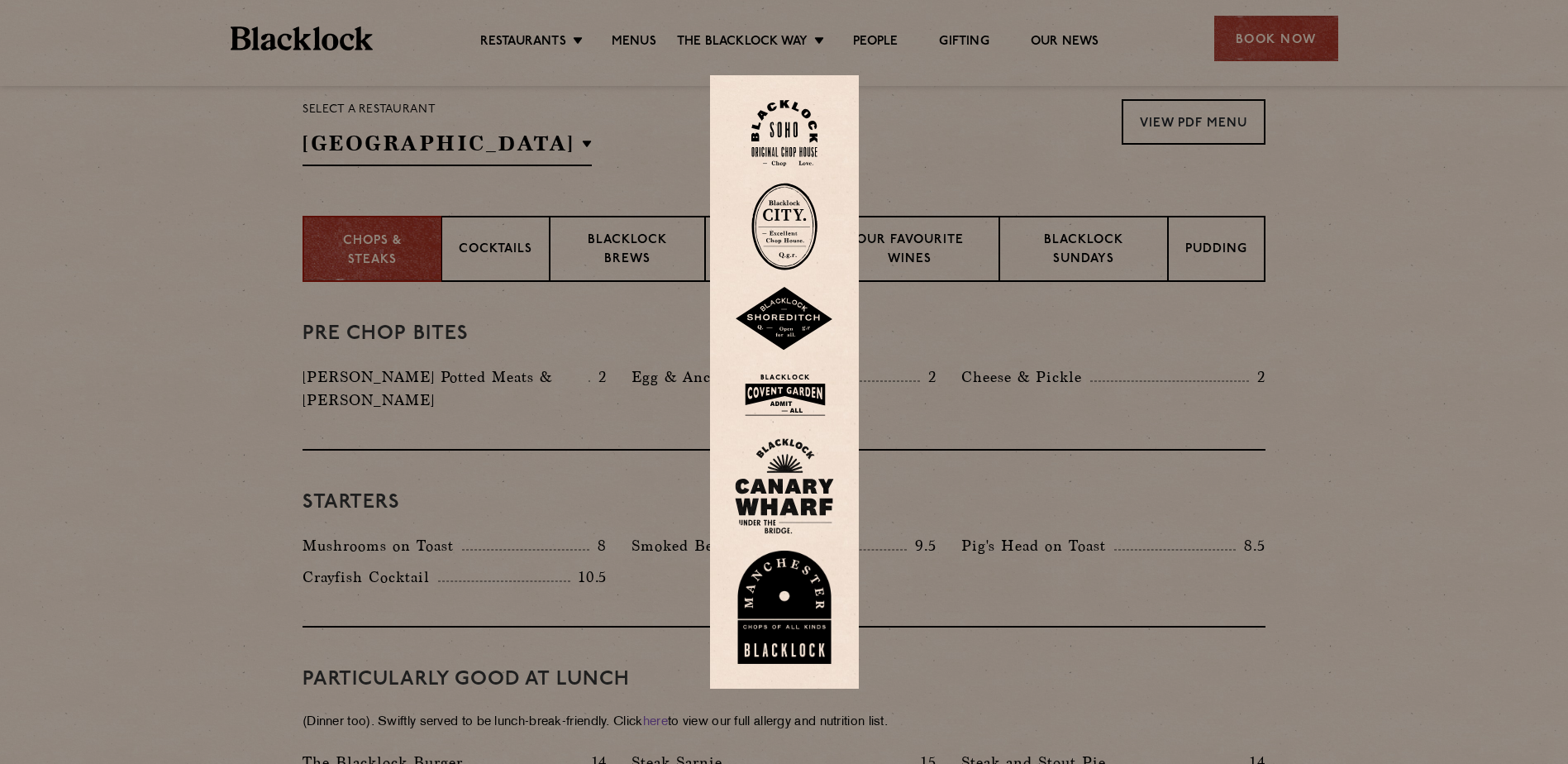
click at [804, 115] on img at bounding box center [784, 133] width 66 height 67
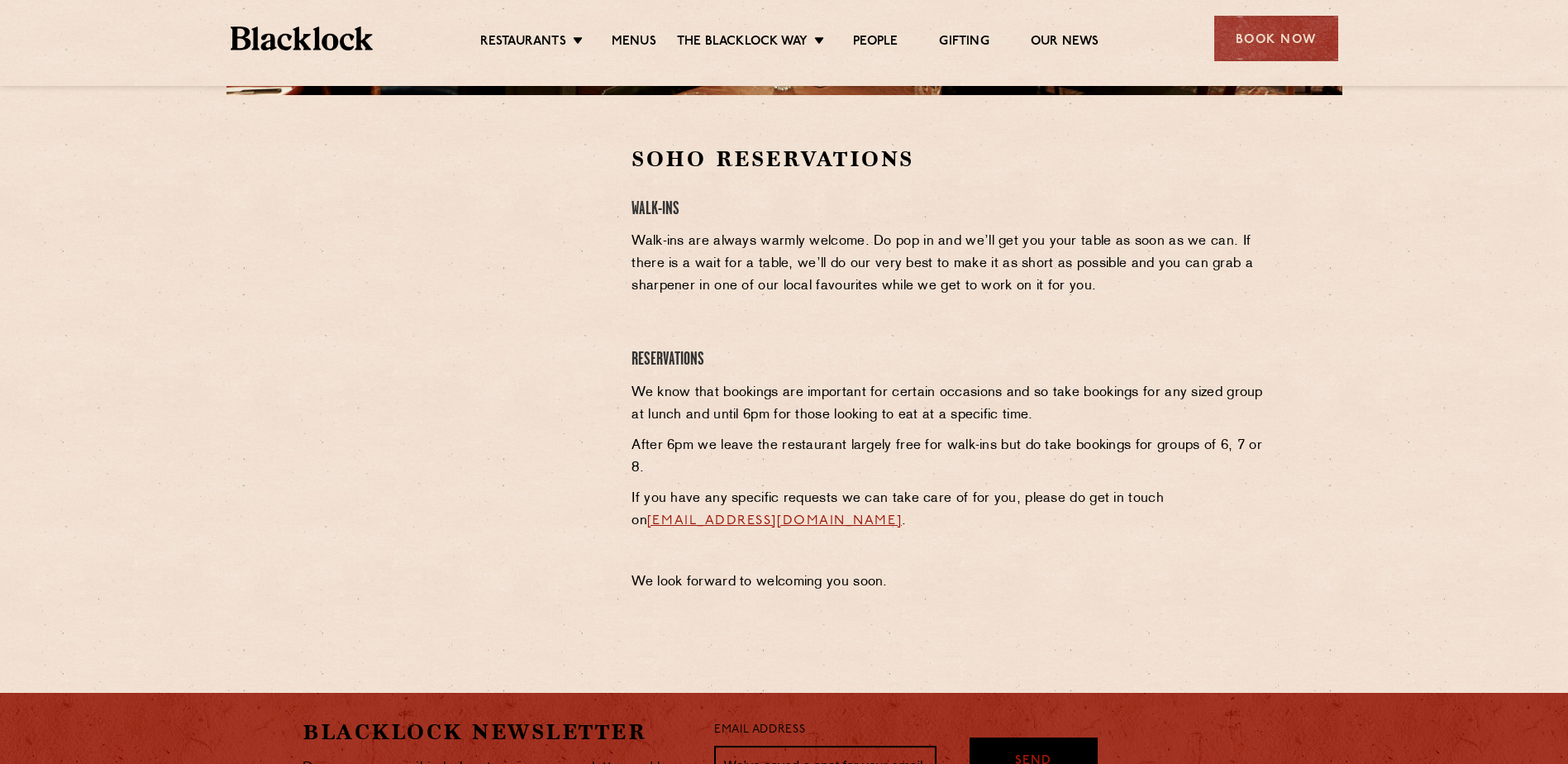
scroll to position [501, 0]
click at [543, 26] on ul "Restaurants Soho City Shoreditch Covent Garden Canary Wharf Manchester Birmingh…" at bounding box center [789, 39] width 833 height 27
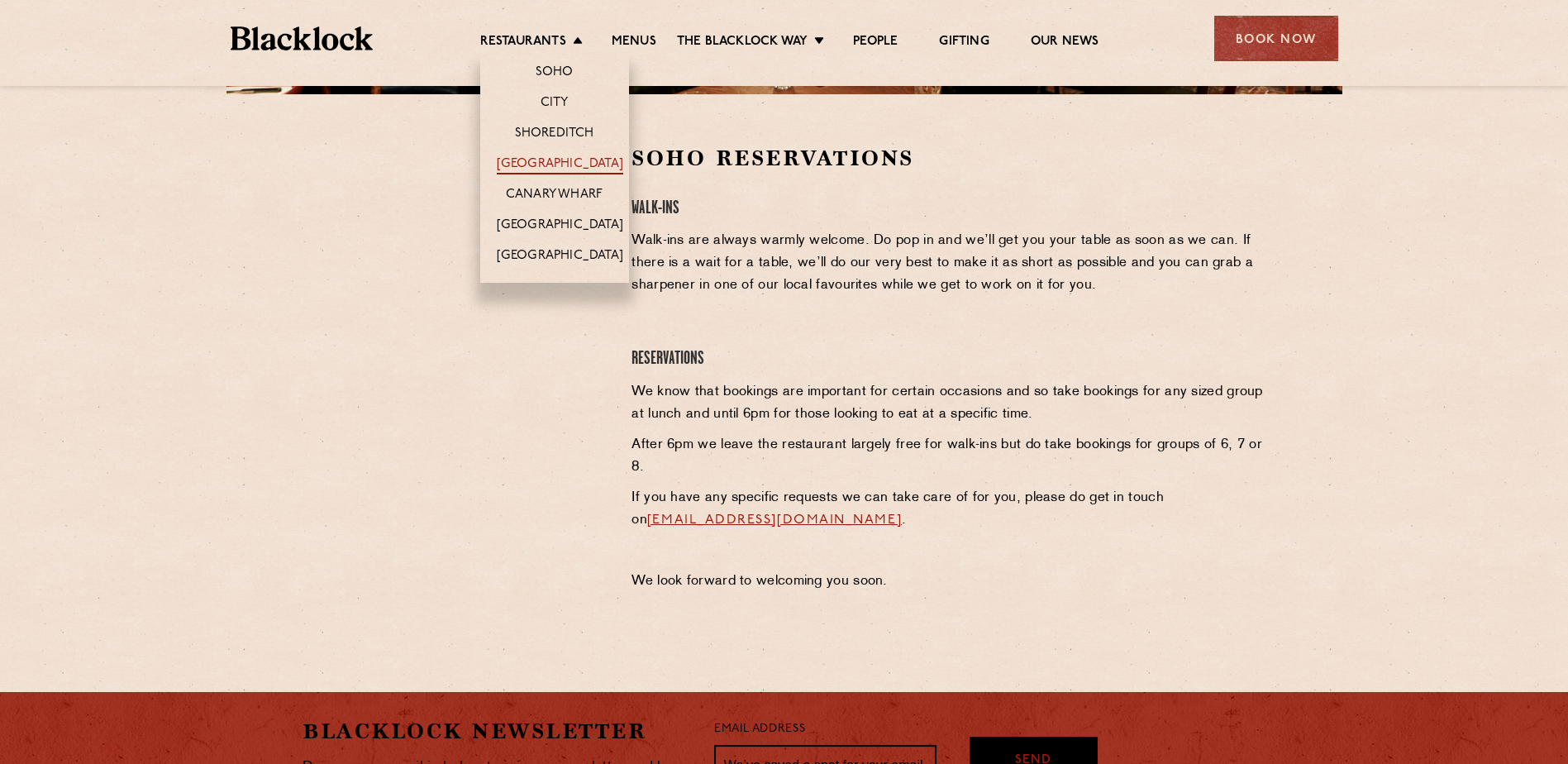
click at [543, 159] on link "[GEOGRAPHIC_DATA]" at bounding box center [559, 165] width 126 height 18
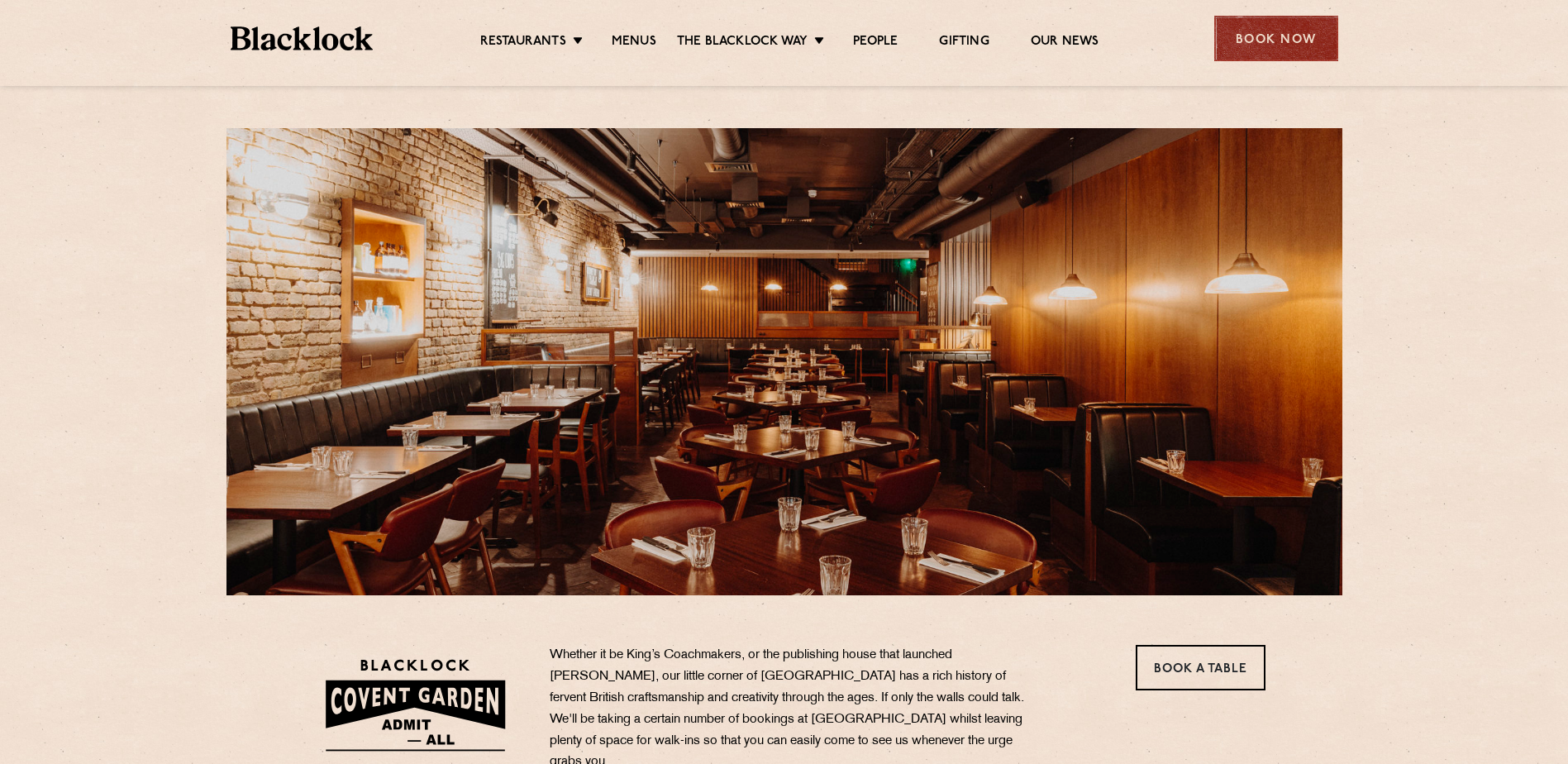
click at [1280, 30] on div "Book Now" at bounding box center [1276, 39] width 124 height 46
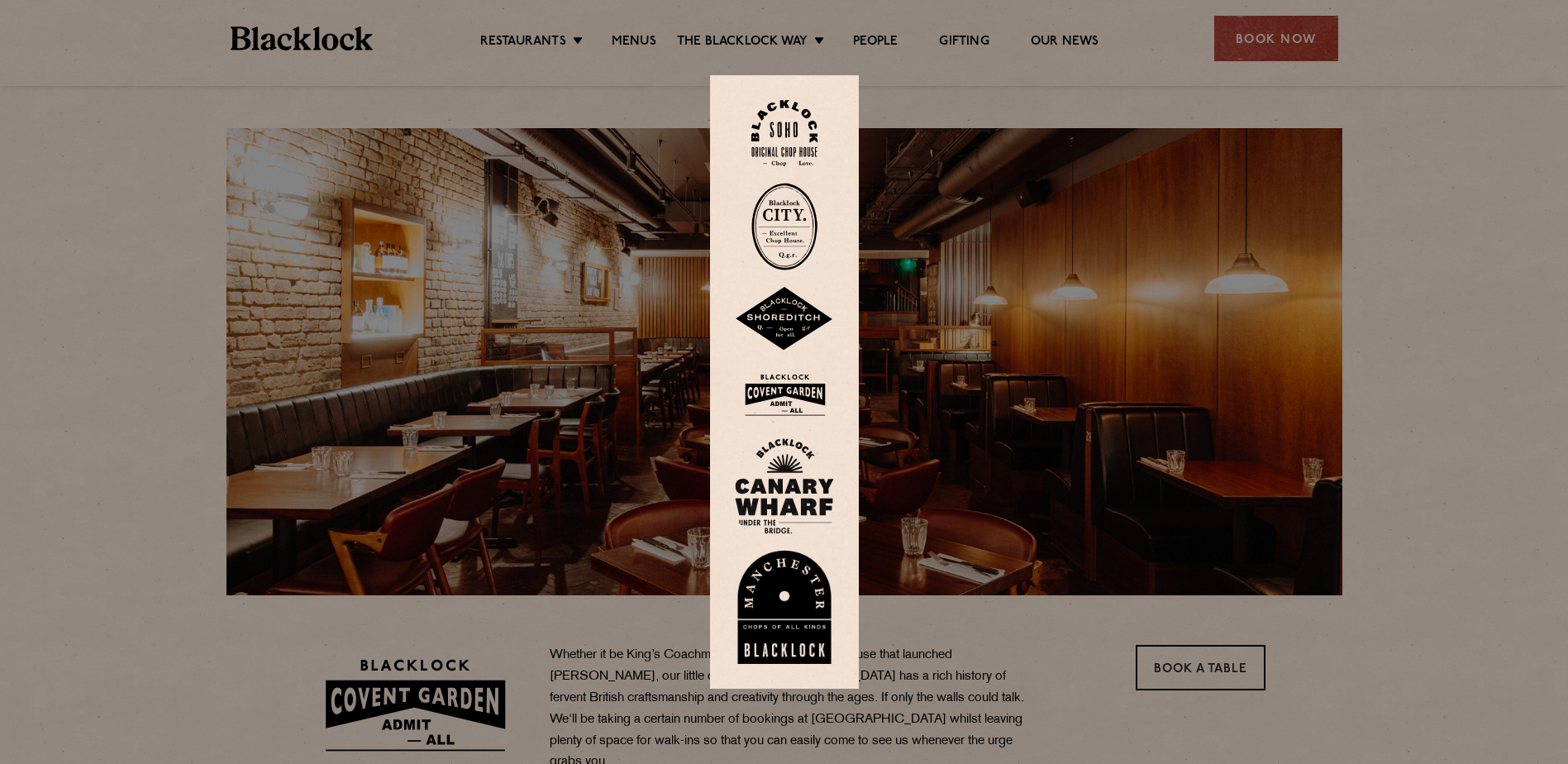
click at [790, 389] on img at bounding box center [785, 395] width 99 height 54
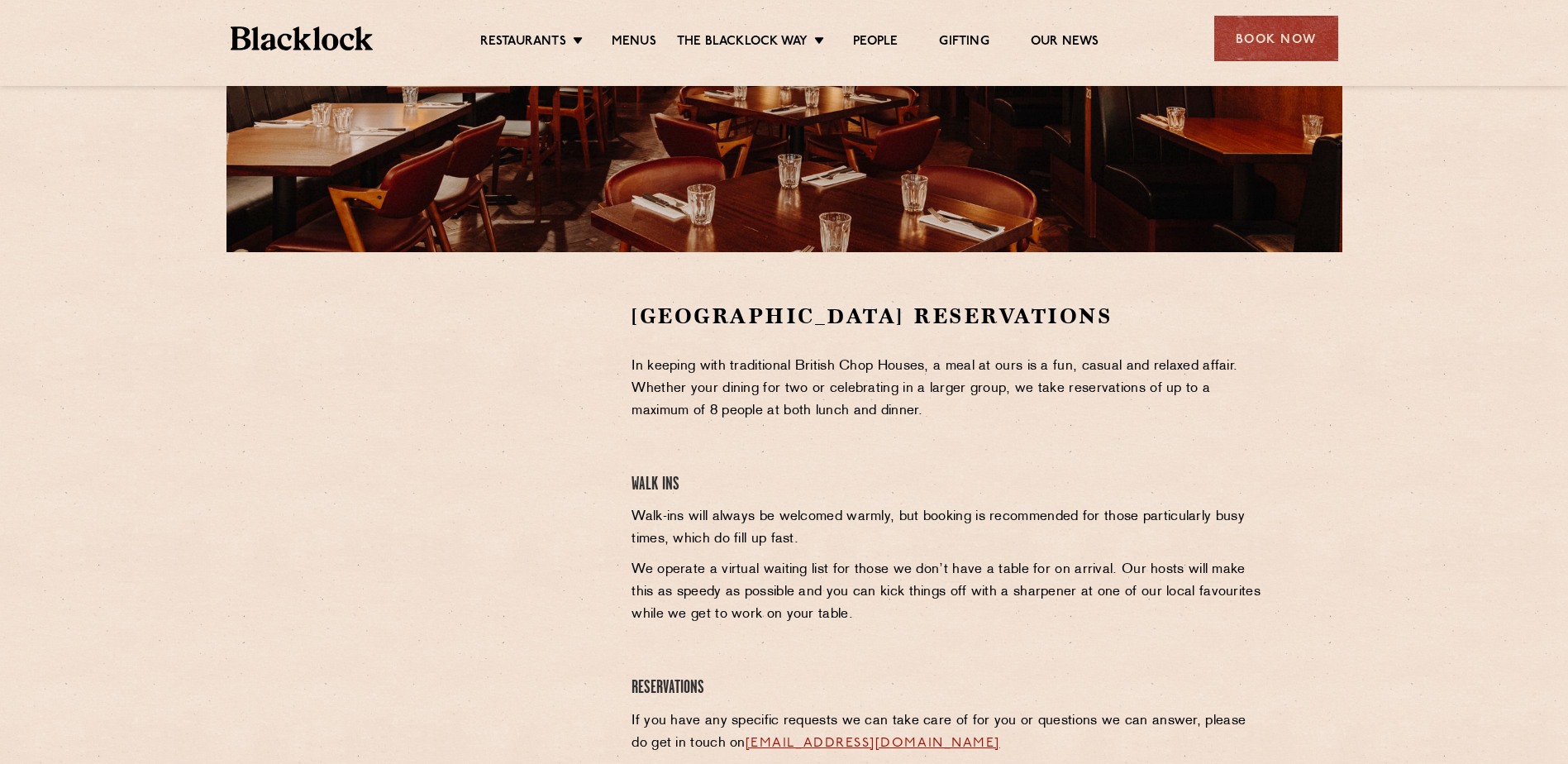
scroll to position [348, 0]
